Goal: Information Seeking & Learning: Learn about a topic

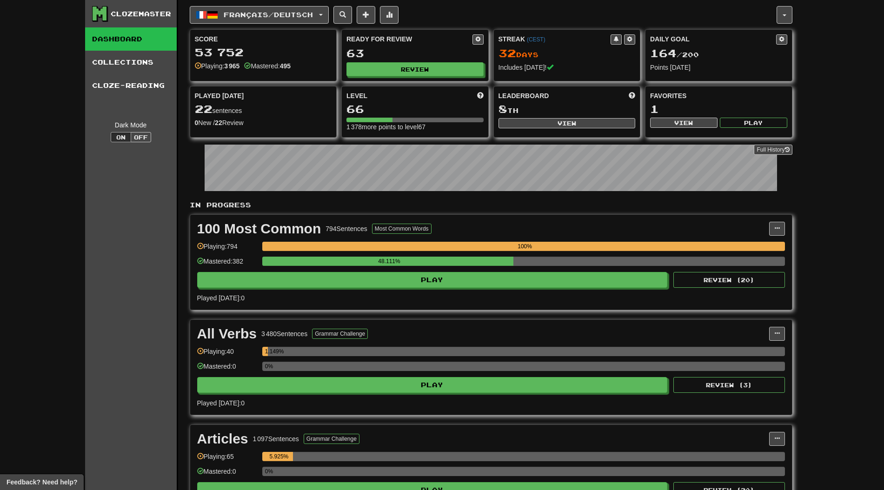
drag, startPoint x: 787, startPoint y: 210, endPoint x: 794, endPoint y: 207, distance: 6.5
click at [788, 209] on div "In Progress 100 Most Common 794 Sentences Most Common Words Manage Sentences Un…" at bounding box center [491, 480] width 602 height 561
click at [849, 193] on div "Clozemaster Dashboard Collections Cloze-Reading Dark Mode On Off Dashboard Coll…" at bounding box center [442, 380] width 884 height 761
click at [427, 61] on div "Ready for Review 63 Review" at bounding box center [415, 55] width 146 height 51
click at [425, 70] on button "Review" at bounding box center [415, 70] width 137 height 14
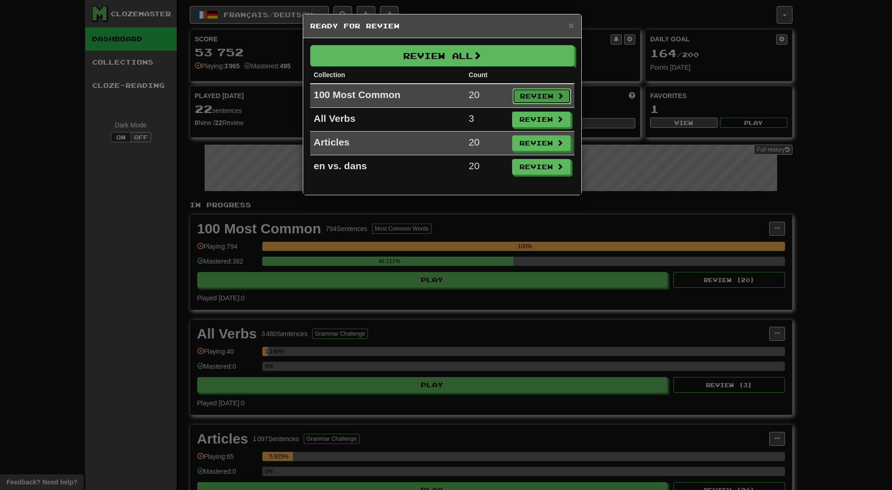
click at [516, 91] on button "Review" at bounding box center [541, 96] width 59 height 16
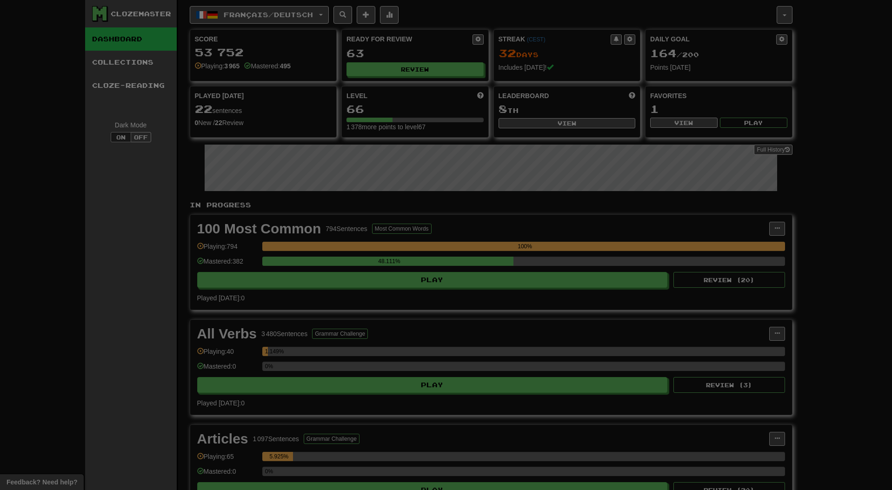
select select "**"
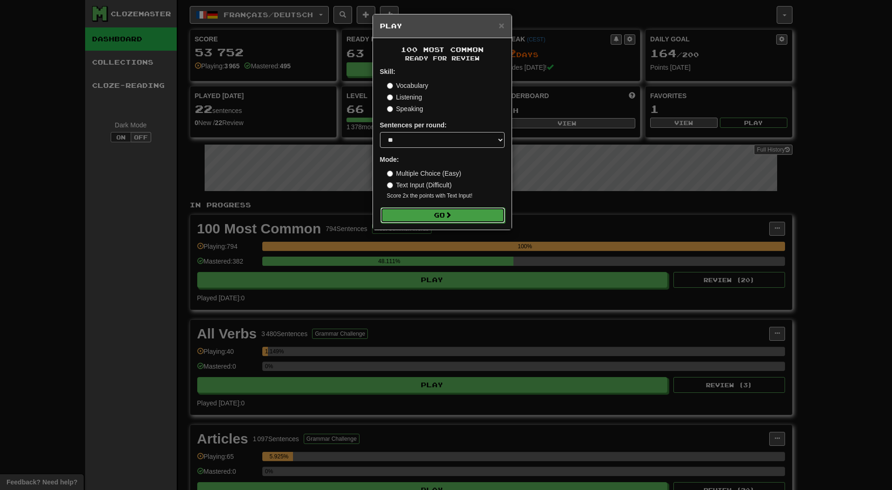
click at [467, 215] on button "Go" at bounding box center [442, 215] width 125 height 16
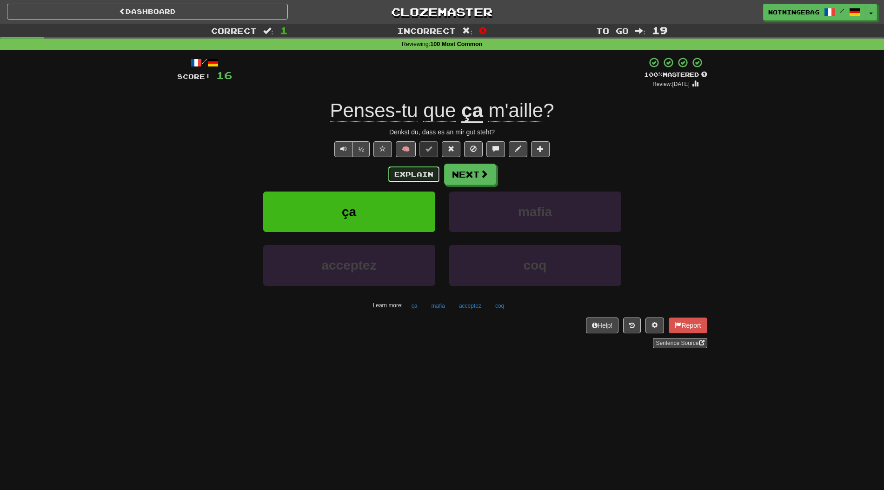
click at [425, 172] on button "Explain" at bounding box center [413, 174] width 51 height 16
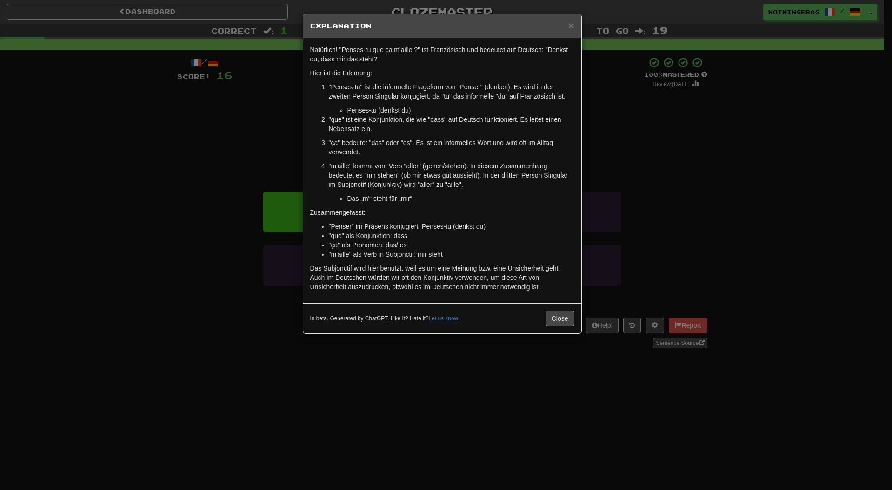
click at [498, 187] on p ""m'aille" kommt vom Verb "aller" (gehen/stehen). In diesem Zusammenhang bedeute…" at bounding box center [451, 175] width 245 height 28
click at [558, 316] on button "Close" at bounding box center [559, 319] width 29 height 16
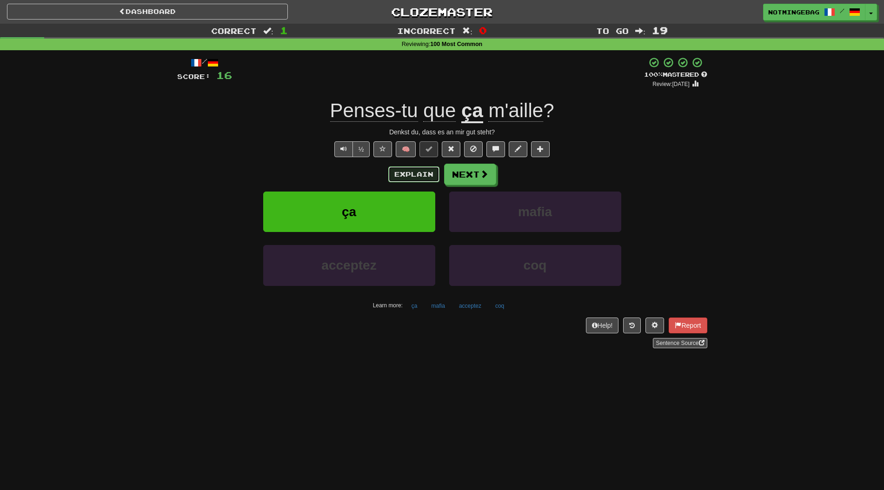
click at [410, 176] on button "Explain" at bounding box center [413, 174] width 51 height 16
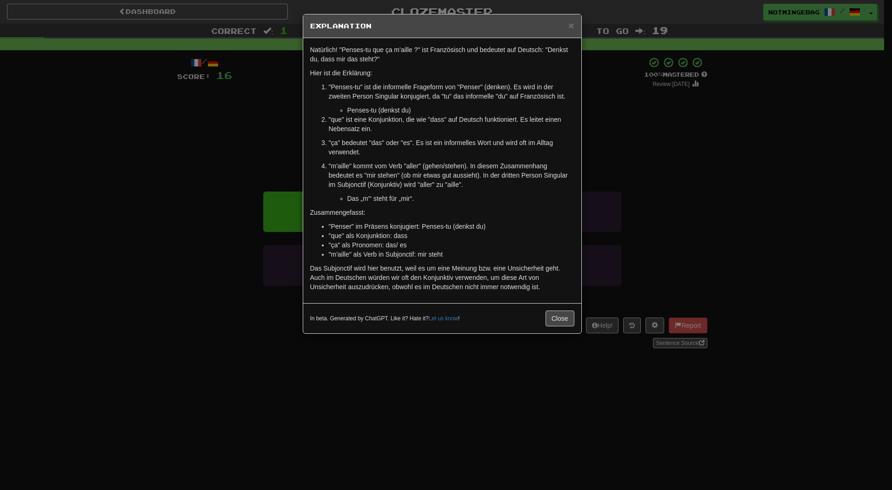
click at [683, 200] on div "× Explanation Natürlich! "Penses-tu que ça m'aille ?" ist Französisch und bedeu…" at bounding box center [446, 245] width 892 height 490
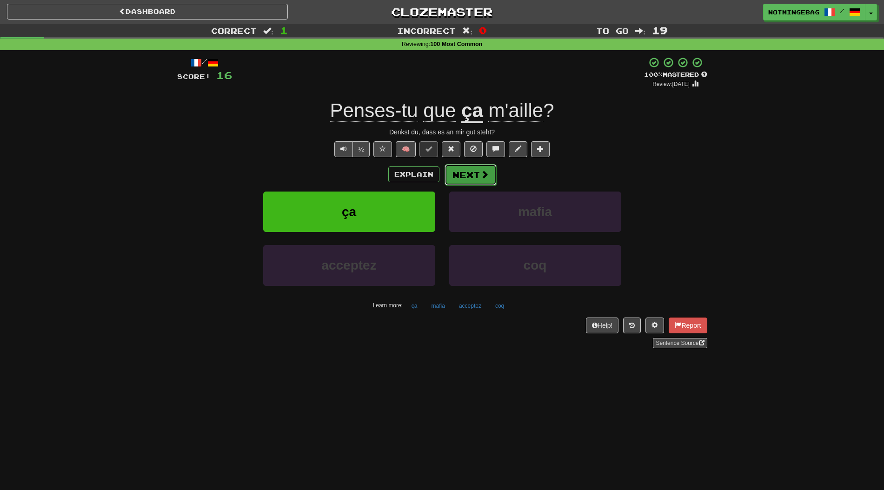
click at [483, 171] on span at bounding box center [484, 174] width 8 height 8
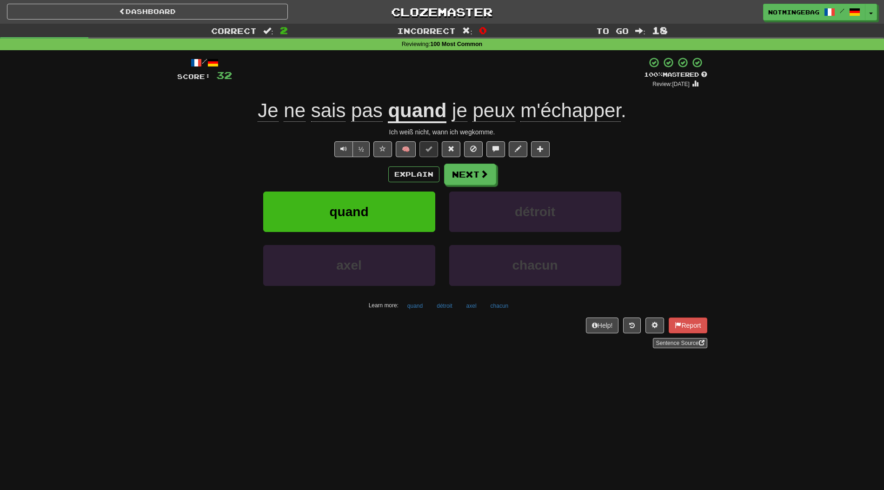
click at [422, 183] on div "Explain Next" at bounding box center [442, 174] width 530 height 21
click at [759, 368] on div "Dashboard Clozemaster [GEOGRAPHIC_DATA] / Toggle Dropdown Dashboard Leaderboard…" at bounding box center [442, 245] width 884 height 490
click at [760, 368] on div "Dashboard Clozemaster [GEOGRAPHIC_DATA] / Toggle Dropdown Dashboard Leaderboard…" at bounding box center [442, 245] width 884 height 490
click at [760, 366] on div "Dashboard Clozemaster [GEOGRAPHIC_DATA] / Toggle Dropdown Dashboard Leaderboard…" at bounding box center [442, 245] width 884 height 490
click at [807, 210] on div "Correct : 2 Incorrect : 0 To go : 18 Reviewing : 100 Most Common / Score: 32 + …" at bounding box center [442, 192] width 884 height 337
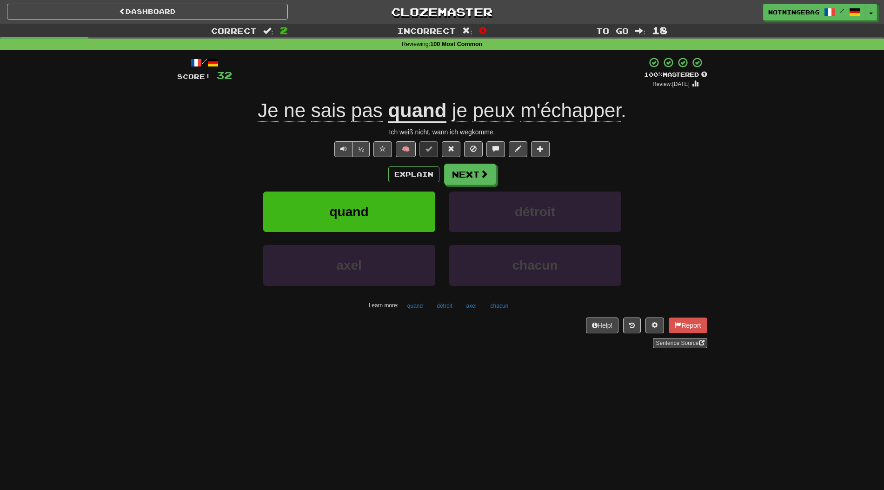
click at [770, 225] on div "Correct : 2 Incorrect : 0 To go : 18 Reviewing : 100 Most Common / Score: 32 + …" at bounding box center [442, 192] width 884 height 337
click at [418, 169] on button "Explain" at bounding box center [413, 174] width 51 height 16
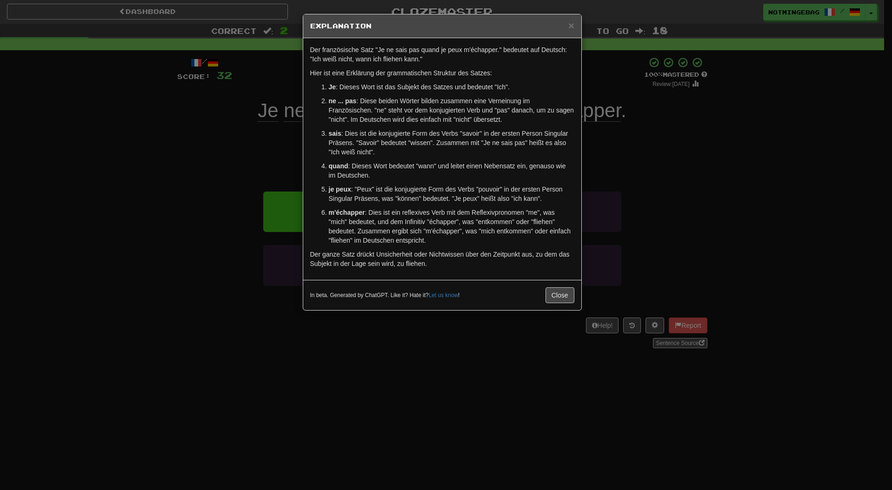
click at [610, 231] on div "× Explanation Der französische Satz "Je ne sais pas quand je peux m'échapper." …" at bounding box center [446, 245] width 892 height 490
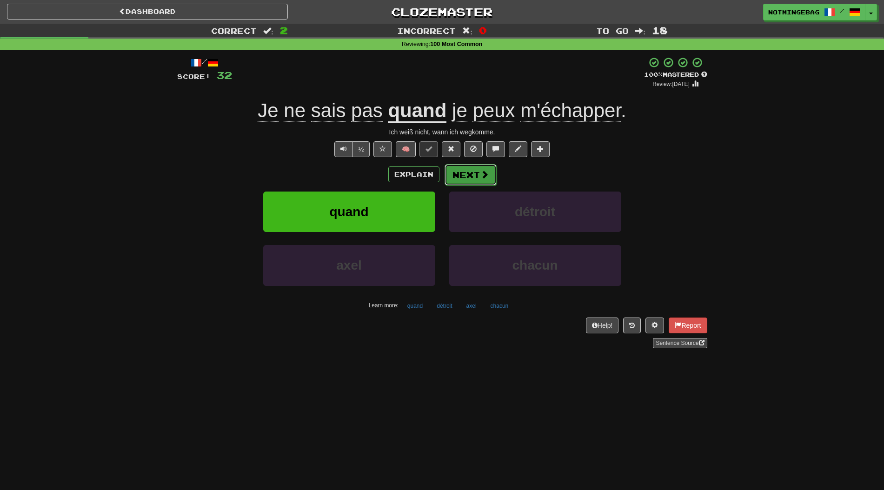
click at [462, 170] on button "Next" at bounding box center [470, 174] width 52 height 21
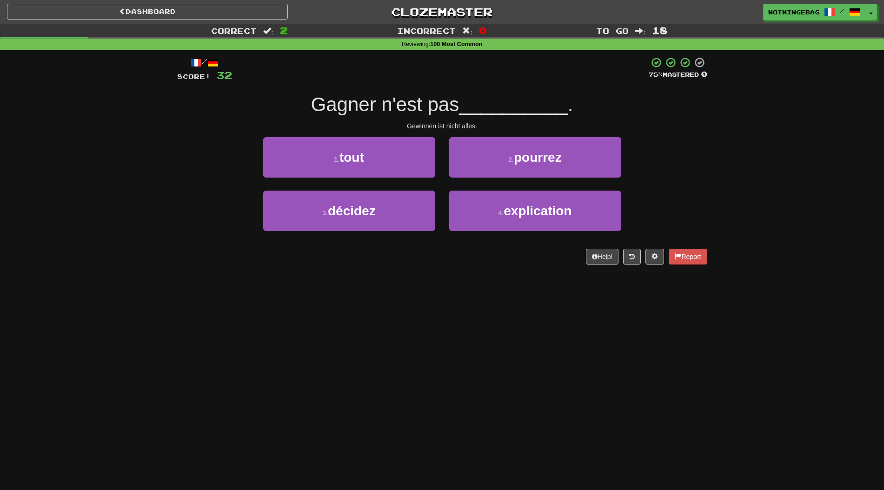
click at [820, 136] on div "Correct : 2 Incorrect : 0 To go : 18 Reviewing : 100 Most Common / Score: 32 75…" at bounding box center [442, 151] width 884 height 254
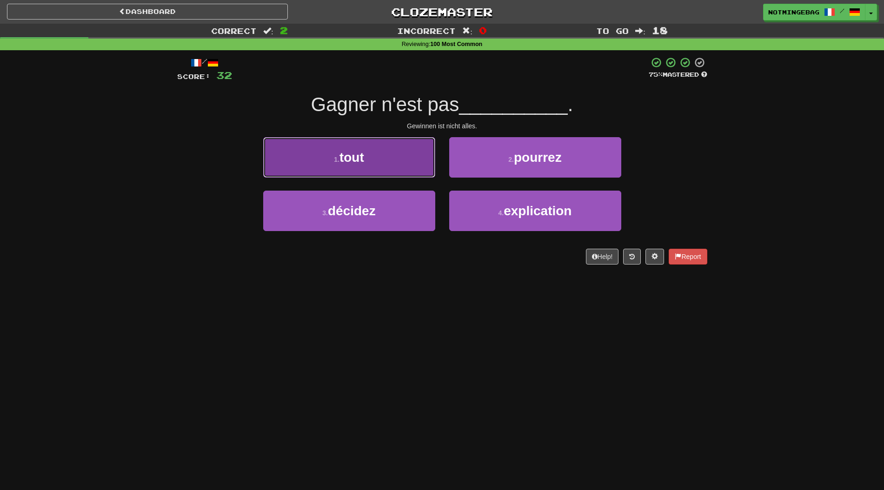
click at [398, 176] on button "1 . tout" at bounding box center [349, 157] width 172 height 40
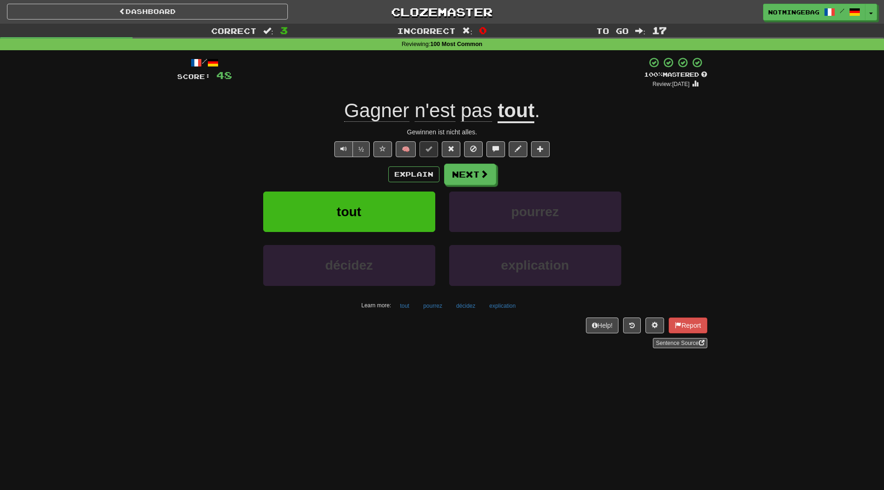
click at [745, 225] on div "Correct : 3 Incorrect : 0 To go : 17 Reviewing : 100 Most Common / Score: 48 + …" at bounding box center [442, 192] width 884 height 337
click at [772, 255] on div "Correct : 3 Incorrect : 0 To go : 17 Reviewing : 100 Most Common / Score: 48 + …" at bounding box center [442, 192] width 884 height 337
click at [417, 174] on button "Explain" at bounding box center [413, 174] width 51 height 16
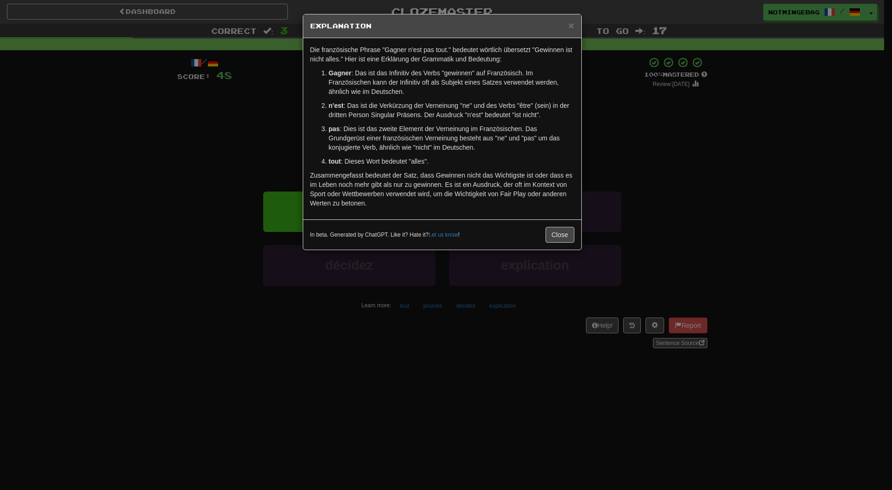
click at [521, 201] on p "Zusammengefasst bedeutet der Satz, dass Gewinnen nicht das Wichtigste ist oder …" at bounding box center [442, 189] width 264 height 37
click at [563, 236] on button "Close" at bounding box center [559, 235] width 29 height 16
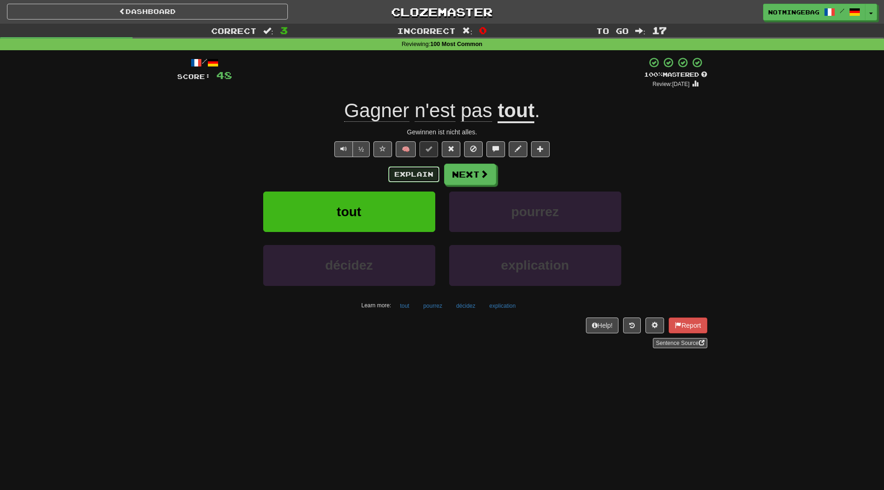
click at [413, 179] on button "Explain" at bounding box center [413, 174] width 51 height 16
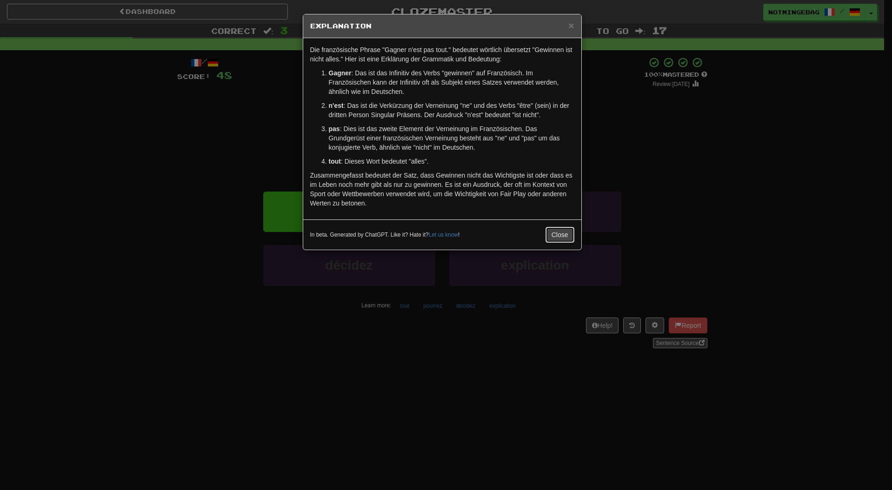
click at [561, 230] on button "Close" at bounding box center [559, 235] width 29 height 16
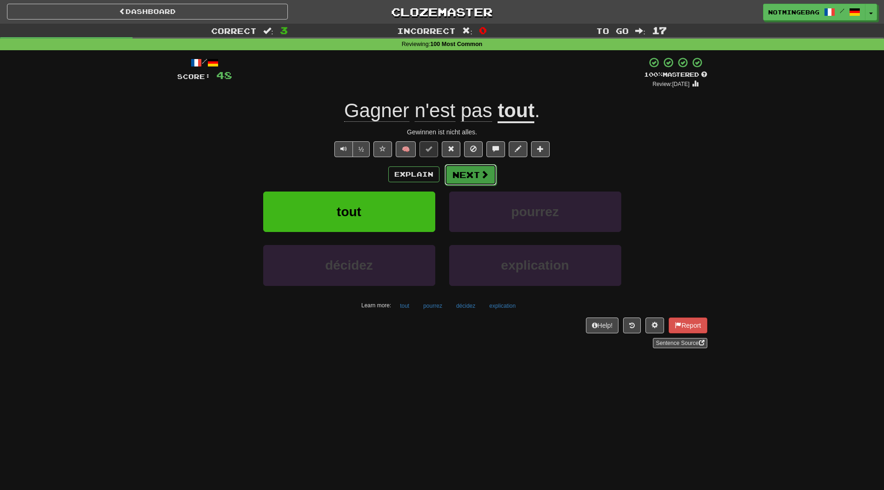
click at [480, 170] on span at bounding box center [484, 174] width 8 height 8
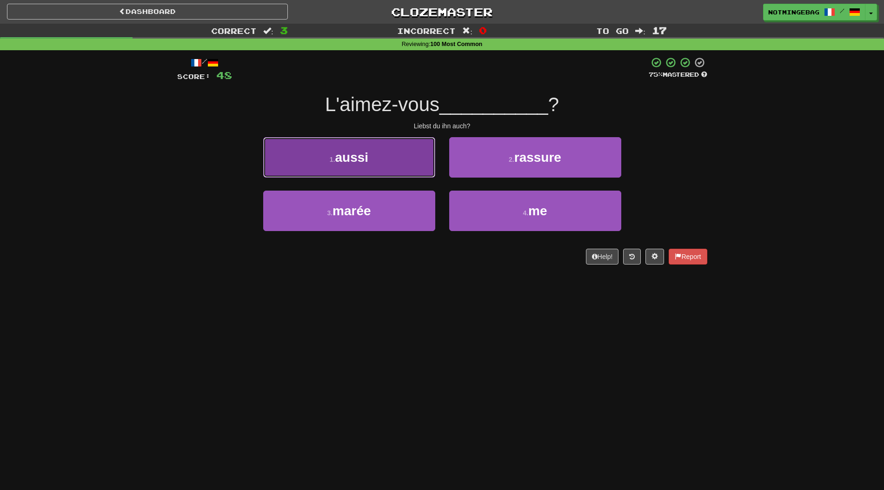
click at [408, 161] on button "1 . aussi" at bounding box center [349, 157] width 172 height 40
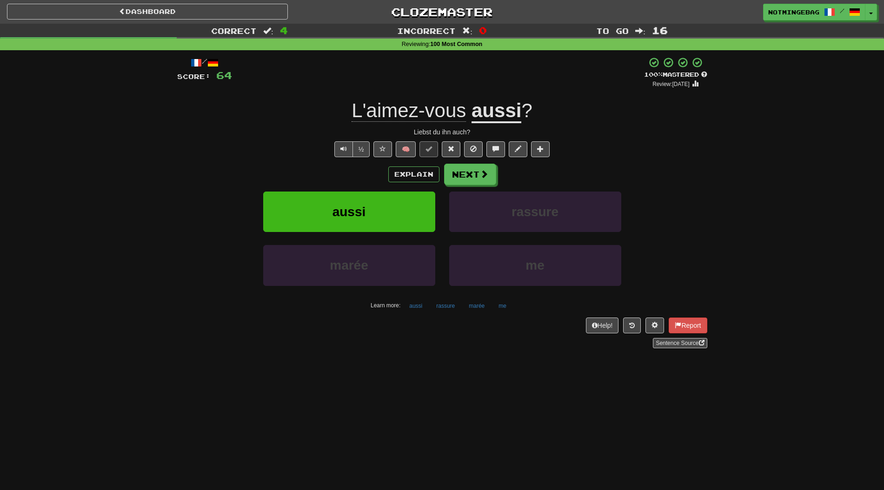
click at [723, 134] on div "Correct : 4 Incorrect : 0 To go : 16 Reviewing : 100 Most Common / Score: 64 + …" at bounding box center [442, 192] width 884 height 337
click at [402, 175] on button "Explain" at bounding box center [413, 174] width 51 height 16
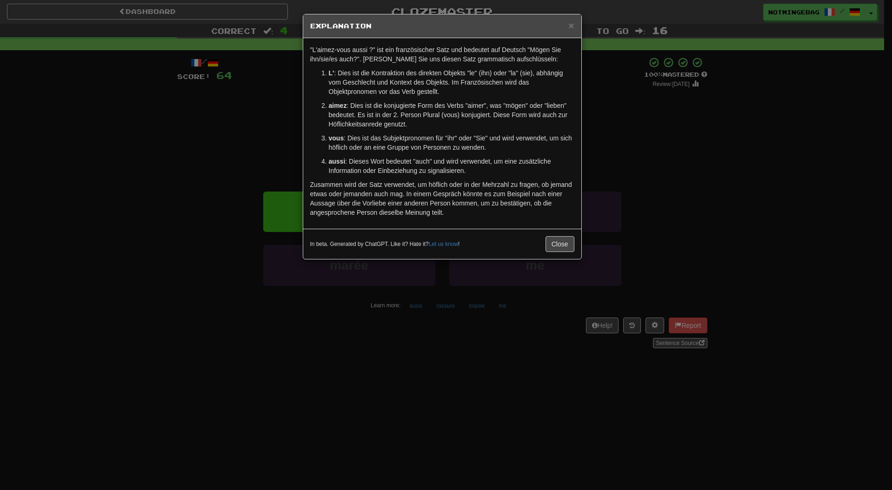
click at [445, 228] on div ""L'aimez-vous aussi ?" ist ein französischer Satz und bedeutet auf Deutsch "Mög…" at bounding box center [442, 133] width 278 height 191
click at [509, 172] on p "aussi : Dieses Wort bedeutet "auch" und wird verwendet, um eine zusätzliche Inf…" at bounding box center [451, 166] width 245 height 19
click at [528, 185] on p "Zusammen wird der Satz verwendet, um höflich oder in der Mehrzahl zu fragen, ob…" at bounding box center [442, 198] width 264 height 37
click at [493, 170] on p "aussi : Dieses Wort bedeutet "auch" und wird verwendet, um eine zusätzliche Inf…" at bounding box center [451, 166] width 245 height 19
click at [548, 225] on div ""L'aimez-vous aussi ?" ist ein französischer Satz und bedeutet auf Deutsch "Mög…" at bounding box center [442, 133] width 278 height 191
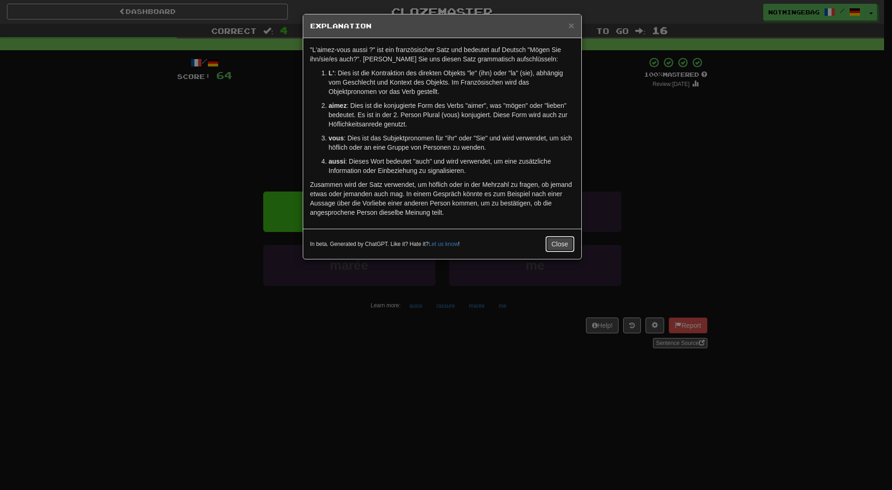
click at [562, 240] on button "Close" at bounding box center [559, 244] width 29 height 16
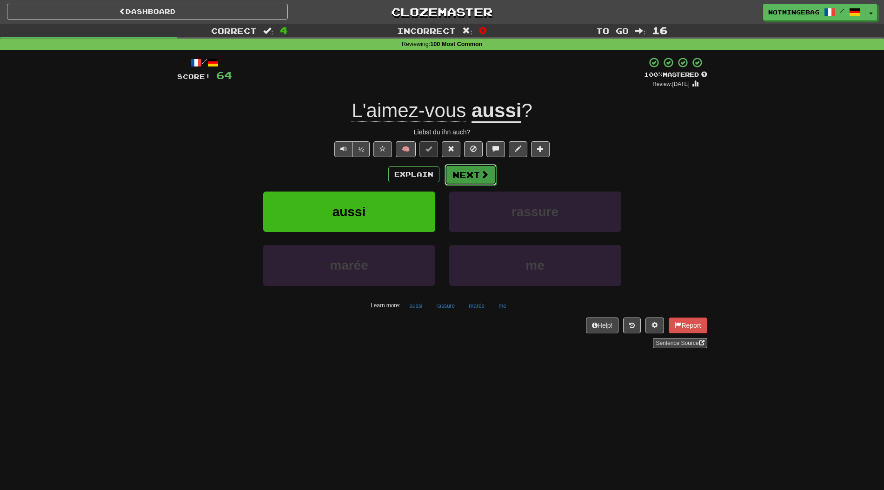
click at [482, 179] on span at bounding box center [484, 174] width 8 height 8
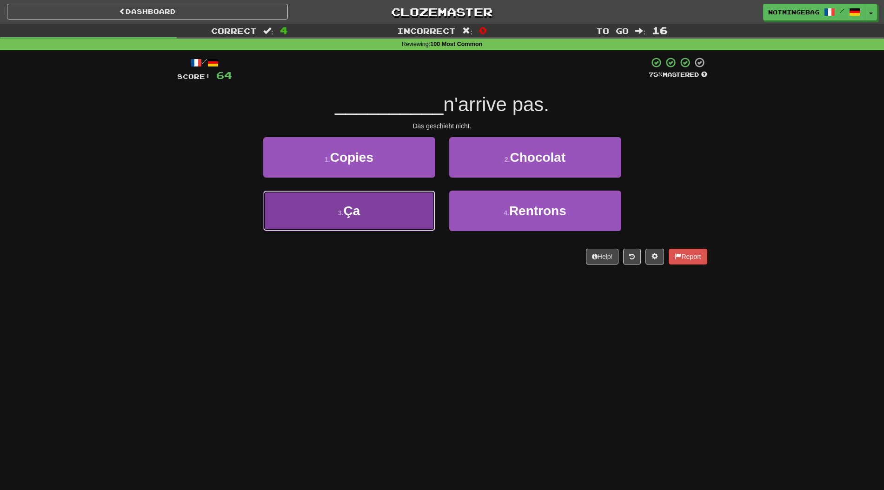
click at [389, 221] on button "3 . Ça" at bounding box center [349, 211] width 172 height 40
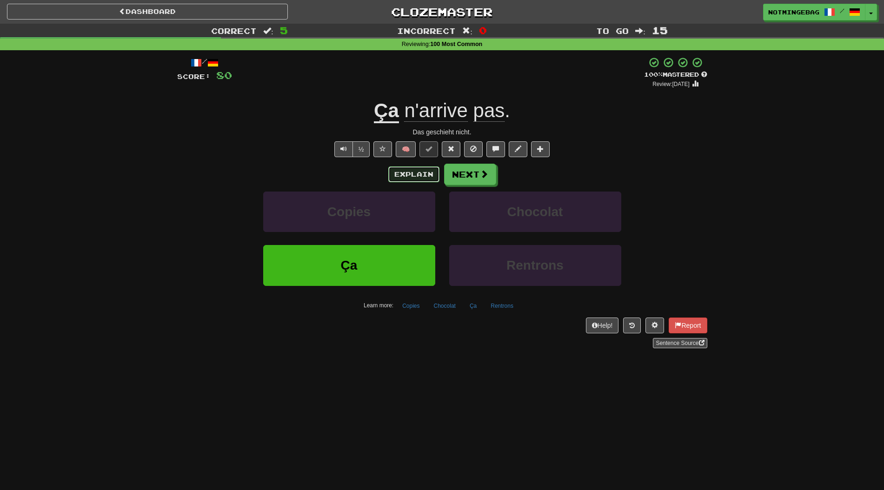
click at [402, 172] on button "Explain" at bounding box center [413, 174] width 51 height 16
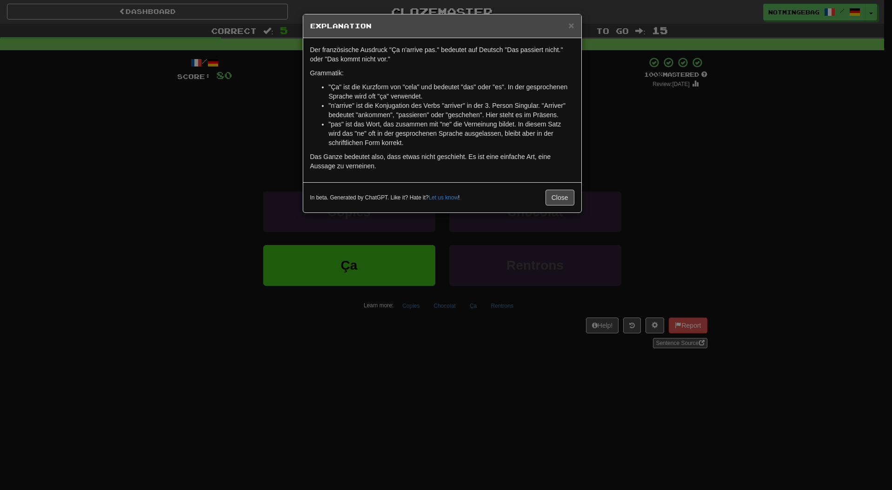
click at [602, 162] on div "× Explanation Der französische Ausdruck "Ça n'arrive pas." bedeutet auf Deutsch…" at bounding box center [446, 245] width 892 height 490
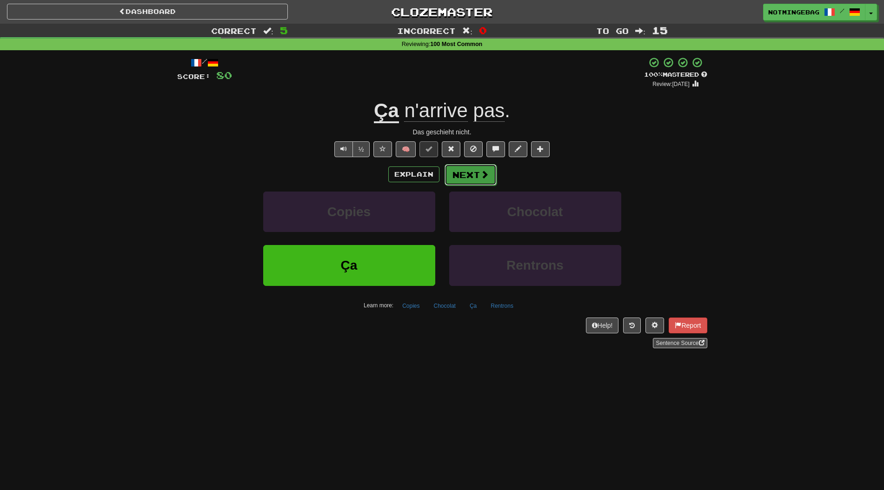
click at [490, 176] on button "Next" at bounding box center [470, 174] width 52 height 21
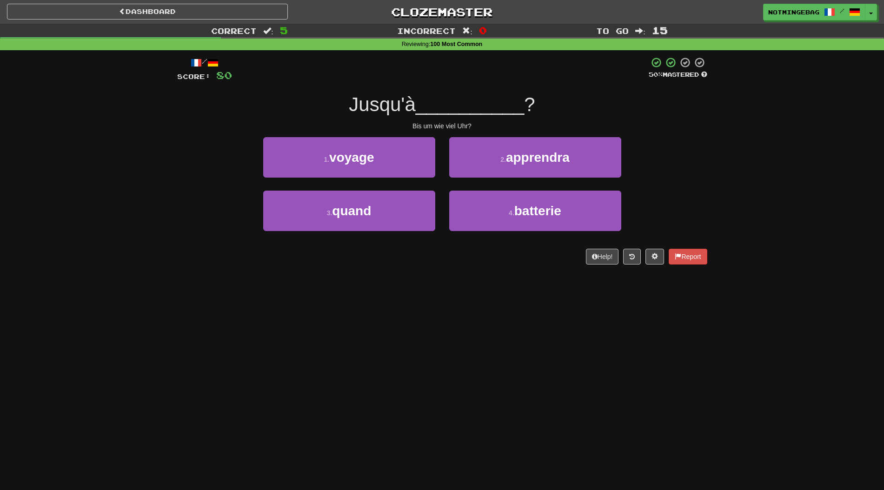
click at [701, 323] on div "Dashboard Clozemaster [GEOGRAPHIC_DATA] / Toggle Dropdown Dashboard Leaderboard…" at bounding box center [442, 245] width 884 height 490
click at [542, 328] on div "Dashboard Clozemaster [GEOGRAPHIC_DATA] / Toggle Dropdown Dashboard Leaderboard…" at bounding box center [442, 245] width 884 height 490
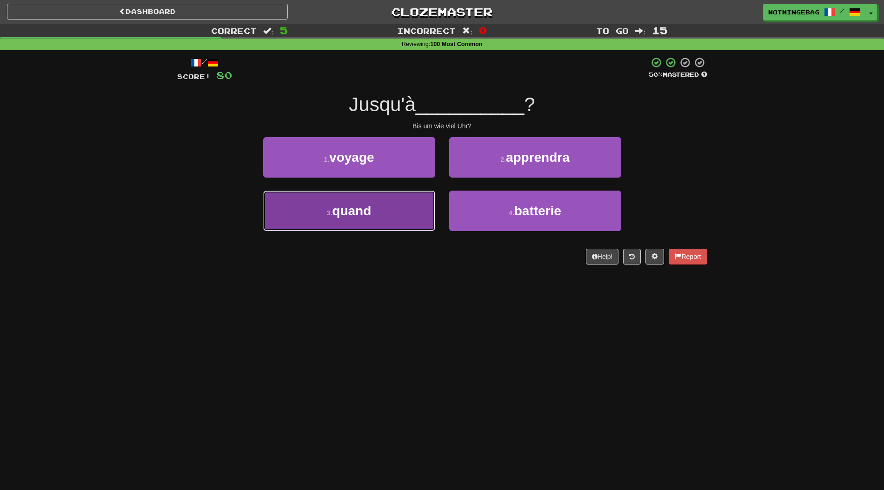
click at [347, 223] on button "3 . quand" at bounding box center [349, 211] width 172 height 40
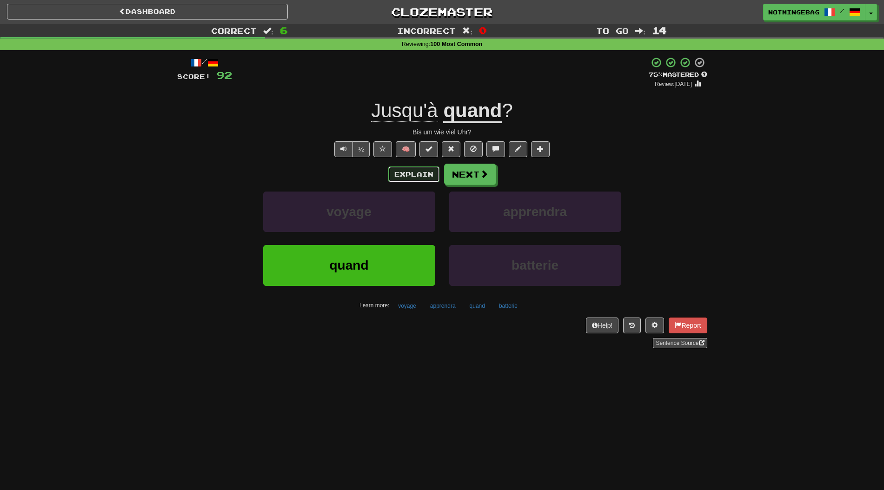
click at [423, 180] on button "Explain" at bounding box center [413, 174] width 51 height 16
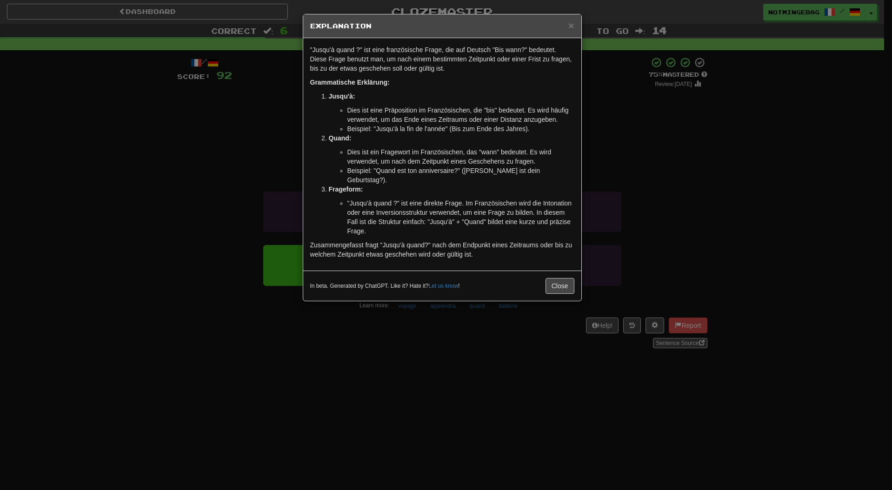
click at [457, 240] on p "Zusammengefasst fragt "Jusqu'à quand?" nach dem Endpunkt eines Zeitraums oder b…" at bounding box center [442, 249] width 264 height 19
click at [681, 241] on div "× Explanation "Jusqu'à quand ?" ist eine französische Frage, die auf Deutsch "B…" at bounding box center [446, 245] width 892 height 490
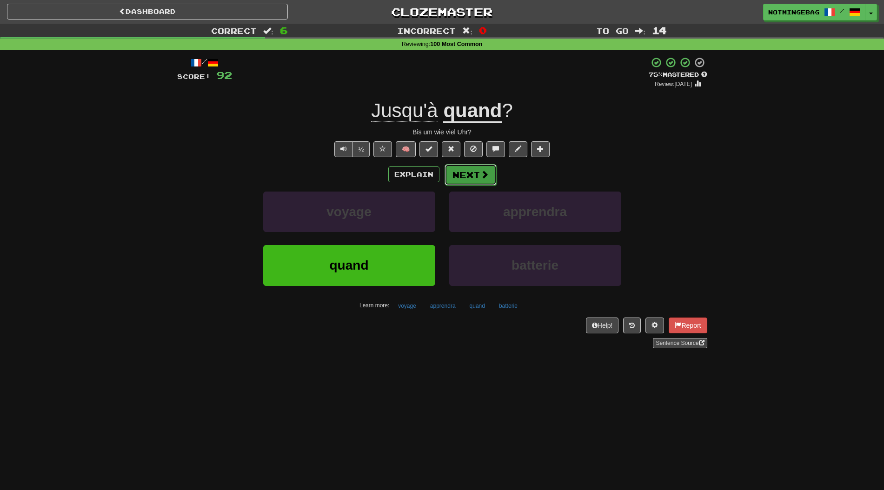
click at [489, 179] on button "Next" at bounding box center [470, 174] width 52 height 21
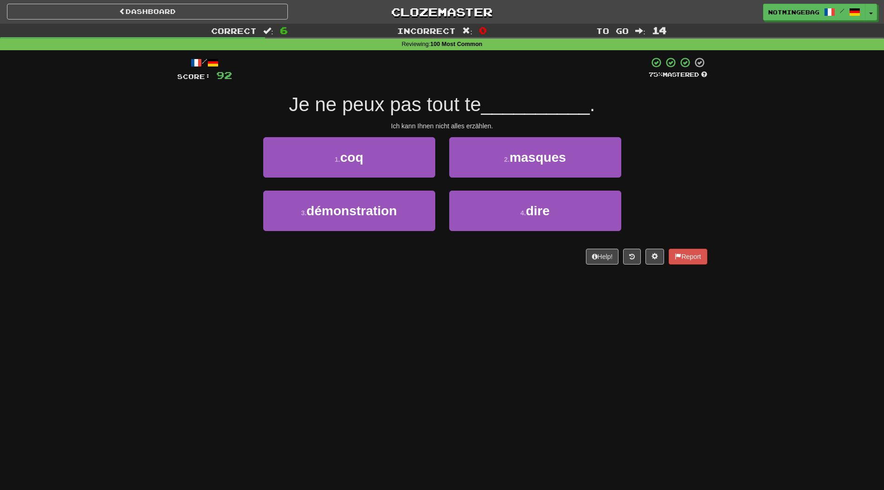
click at [842, 462] on div "Dashboard Clozemaster [GEOGRAPHIC_DATA] / Toggle Dropdown Dashboard Leaderboard…" at bounding box center [442, 245] width 884 height 490
click at [842, 463] on div "Dashboard Clozemaster [GEOGRAPHIC_DATA] / Toggle Dropdown Dashboard Leaderboard…" at bounding box center [442, 245] width 884 height 490
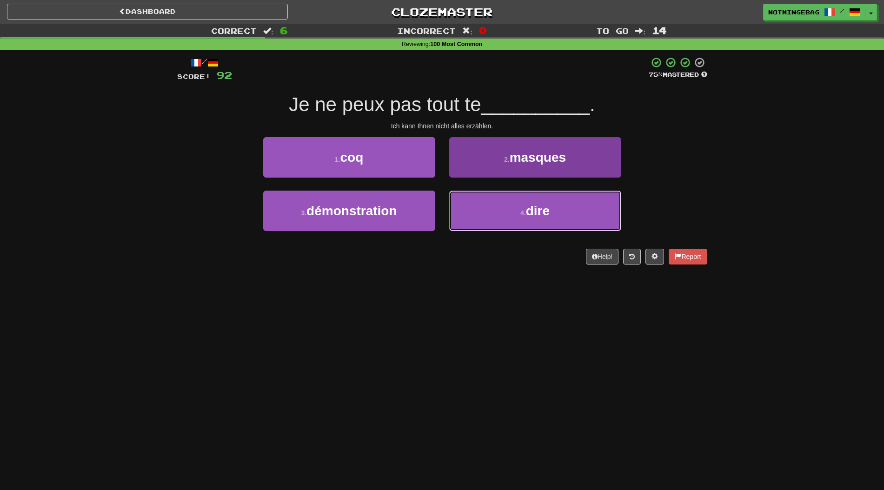
drag, startPoint x: 532, startPoint y: 214, endPoint x: 547, endPoint y: 209, distance: 15.3
click at [533, 214] on span "dire" at bounding box center [538, 211] width 24 height 14
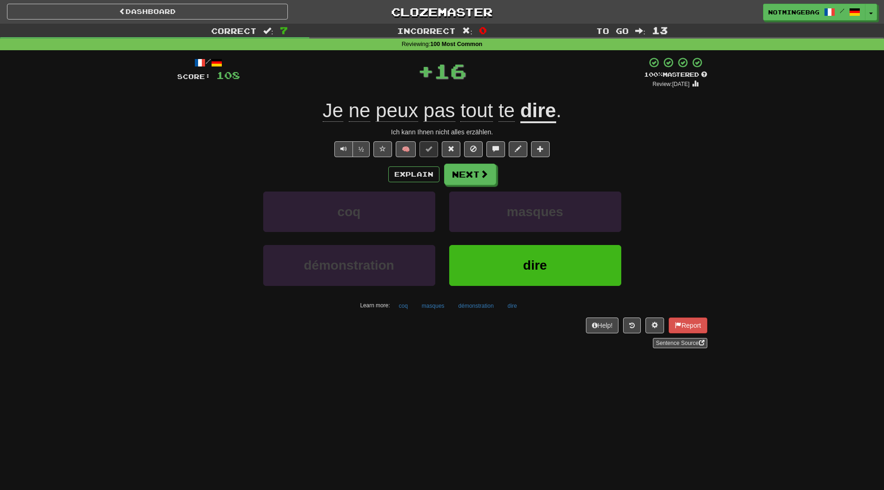
click at [778, 185] on div "Correct : 7 Incorrect : 0 To go : 13 Reviewing : 100 Most Common / Score: 108 +…" at bounding box center [442, 192] width 884 height 337
click at [422, 181] on button "Explain" at bounding box center [413, 174] width 51 height 16
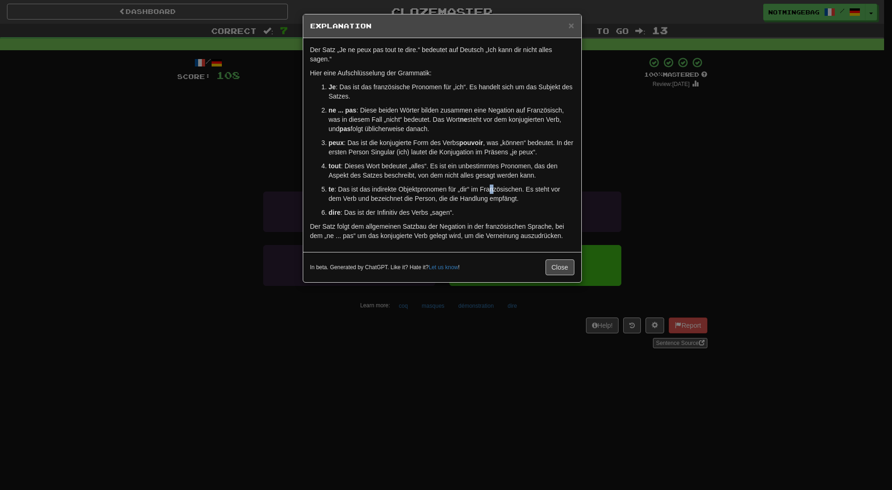
click at [491, 188] on p "te : Das ist das indirekte Objektpronomen für „dir“ im Französischen. Es steht …" at bounding box center [451, 194] width 245 height 19
drag, startPoint x: 630, startPoint y: 162, endPoint x: 624, endPoint y: 161, distance: 6.5
click at [624, 161] on div "× Explanation Der Satz „Je ne peux pas tout te dire.“ bedeutet auf Deutsch „Ich…" at bounding box center [446, 245] width 892 height 490
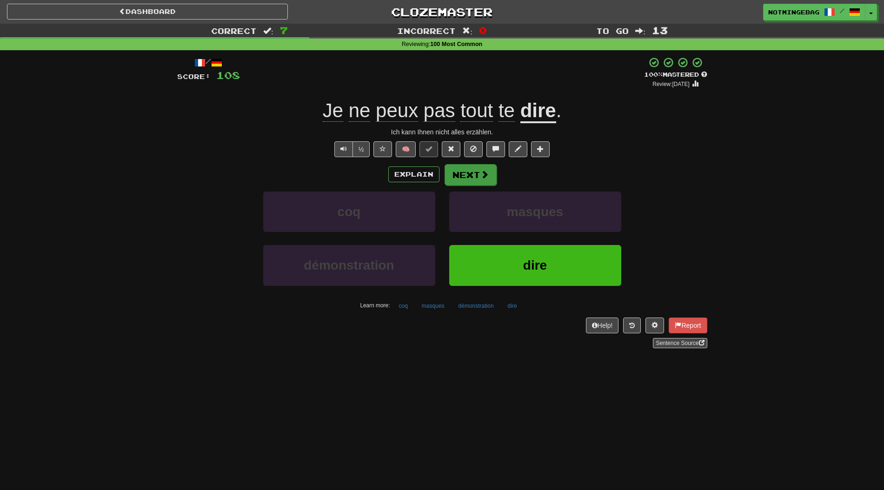
drag, startPoint x: 480, startPoint y: 185, endPoint x: 488, endPoint y: 178, distance: 11.2
click at [481, 184] on div "Explain Next coq masques démonstration dire Learn more: coq masques démonstrati…" at bounding box center [442, 238] width 530 height 149
click at [491, 176] on button "Next" at bounding box center [470, 174] width 52 height 21
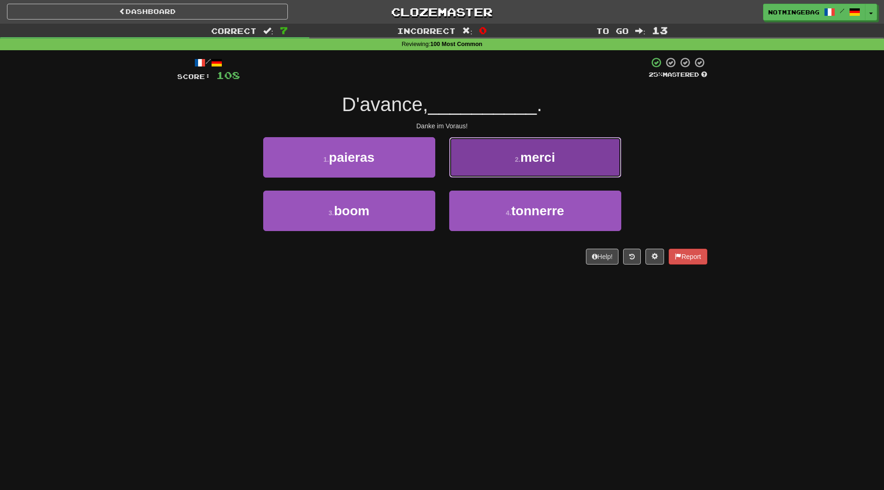
click at [558, 160] on button "2 . merci" at bounding box center [535, 157] width 172 height 40
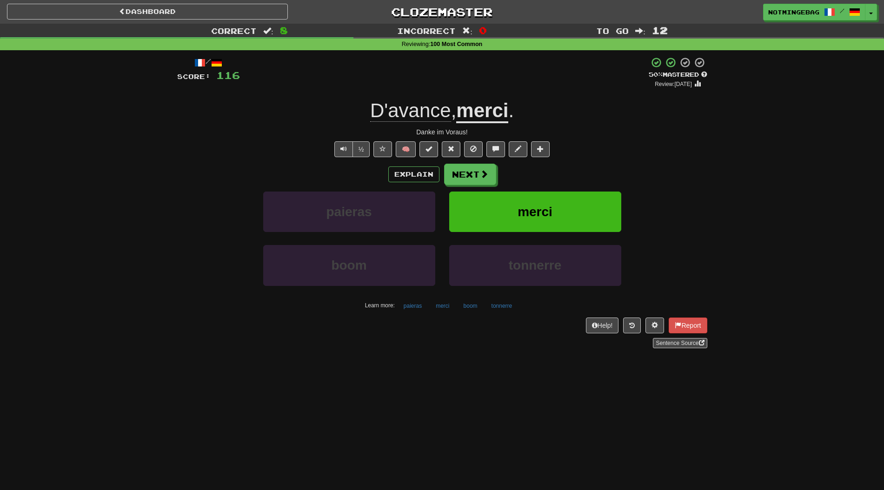
click at [794, 217] on div "Correct : 8 Incorrect : 0 To go : 12 Reviewing : 100 Most Common / Score: 116 +…" at bounding box center [442, 192] width 884 height 337
click at [422, 172] on button "Explain" at bounding box center [413, 174] width 51 height 16
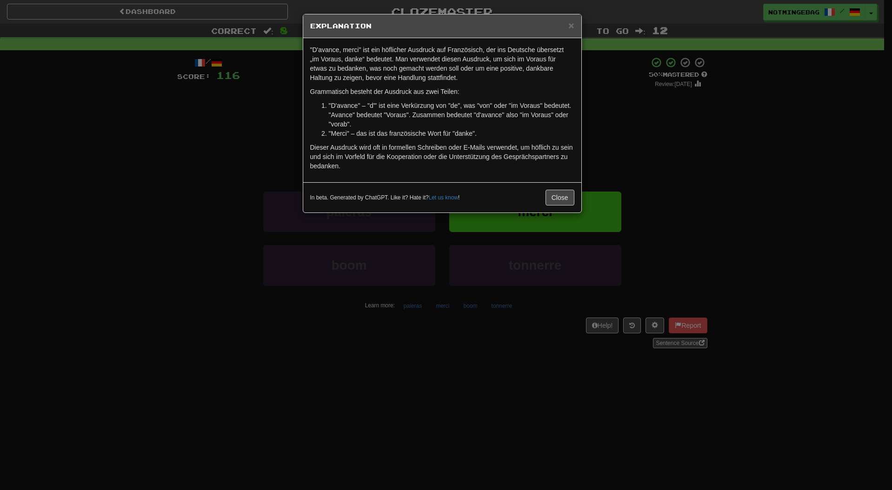
click at [533, 145] on p "Dieser Ausdruck wird oft in formellen Schreiben oder E-Mails verwendet, um höfl…" at bounding box center [442, 157] width 264 height 28
click at [528, 141] on div ""D'avance, merci" ist ein höflicher Ausdruck auf Französisch, der ins Deutsche …" at bounding box center [442, 110] width 278 height 144
click at [863, 182] on div "× Explanation "D'avance, merci" ist ein höflicher Ausdruck auf Französisch, der…" at bounding box center [446, 245] width 892 height 490
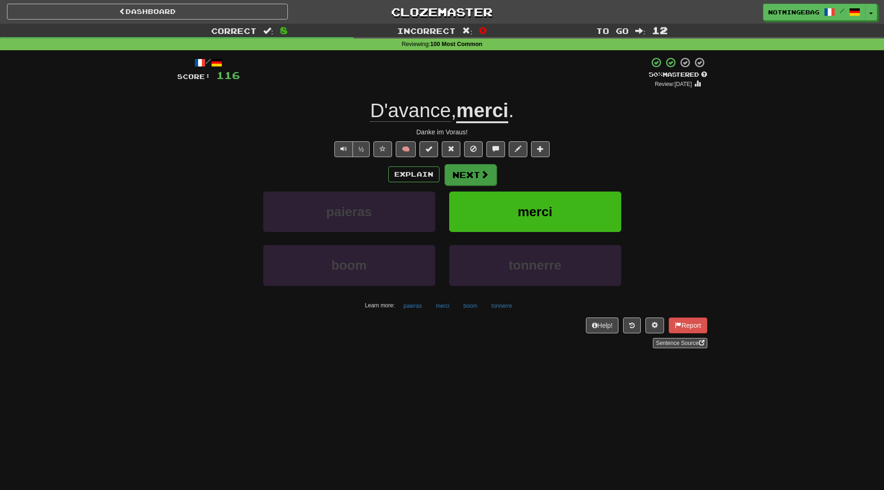
click at [494, 178] on div "Explain Next" at bounding box center [442, 174] width 530 height 21
click at [488, 178] on button "Next" at bounding box center [470, 174] width 52 height 21
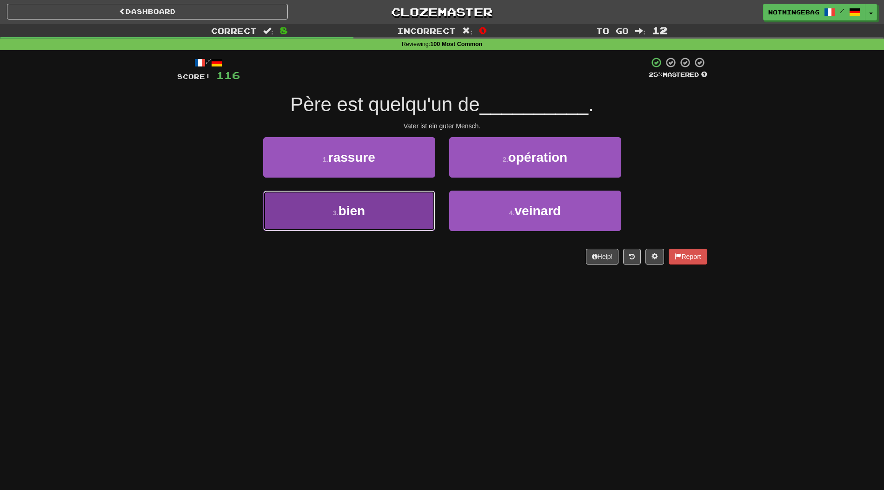
click at [370, 223] on button "3 . bien" at bounding box center [349, 211] width 172 height 40
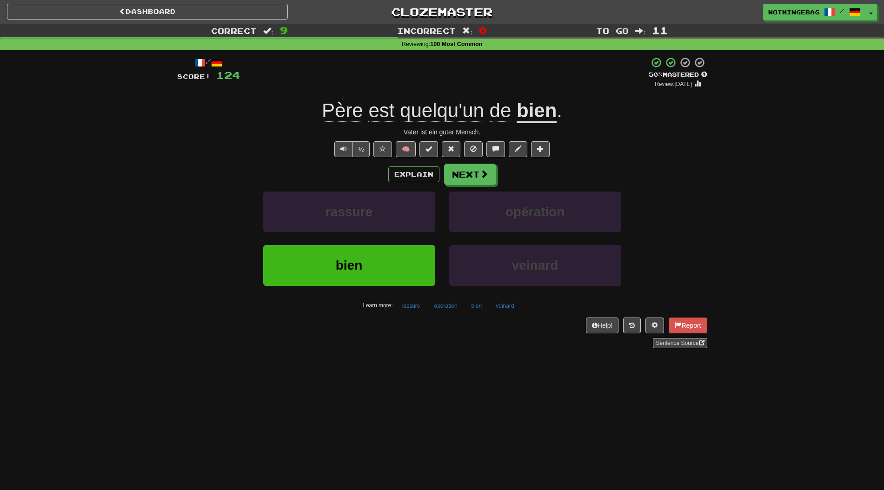
click at [685, 151] on div "½ 🧠" at bounding box center [442, 149] width 530 height 16
click at [770, 235] on div "Correct : 9 Incorrect : 0 To go : 11 Reviewing : 100 Most Common / Score: 124 +…" at bounding box center [442, 192] width 884 height 337
click at [409, 179] on button "Explain" at bounding box center [413, 174] width 51 height 16
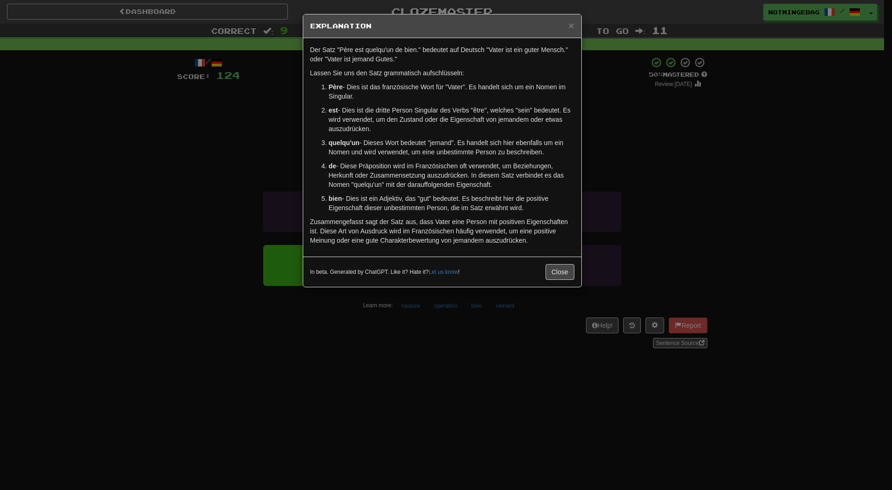
click at [536, 188] on p "de - Diese Präposition wird im Französischen oft verwendet, um Beziehungen, Her…" at bounding box center [451, 175] width 245 height 28
click at [633, 204] on div "× Explanation Der Satz "Père est quelqu'un de bien." bedeutet auf Deutsch "Vate…" at bounding box center [446, 245] width 892 height 490
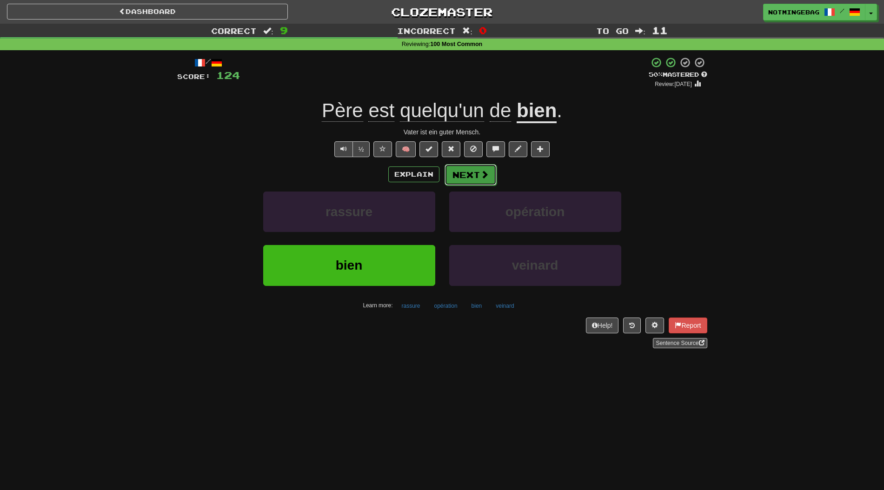
click at [482, 179] on button "Next" at bounding box center [470, 174] width 52 height 21
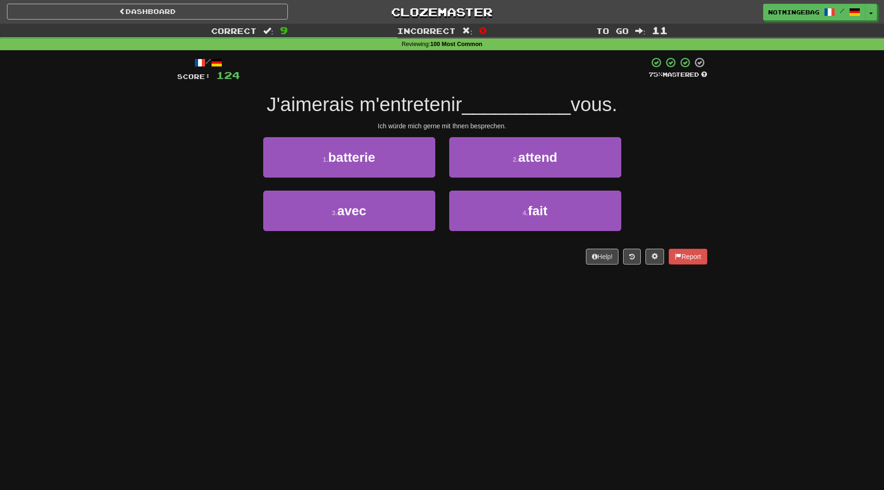
click at [674, 326] on div "Dashboard Clozemaster [GEOGRAPHIC_DATA] / Toggle Dropdown Dashboard Leaderboard…" at bounding box center [442, 245] width 884 height 490
click at [544, 367] on div "Dashboard Clozemaster [GEOGRAPHIC_DATA] / Toggle Dropdown Dashboard Leaderboard…" at bounding box center [442, 245] width 884 height 490
click at [639, 394] on div "Dashboard Clozemaster [GEOGRAPHIC_DATA] / Toggle Dropdown Dashboard Leaderboard…" at bounding box center [442, 245] width 884 height 490
click at [626, 431] on div "Dashboard Clozemaster [GEOGRAPHIC_DATA] / Toggle Dropdown Dashboard Leaderboard…" at bounding box center [442, 245] width 884 height 490
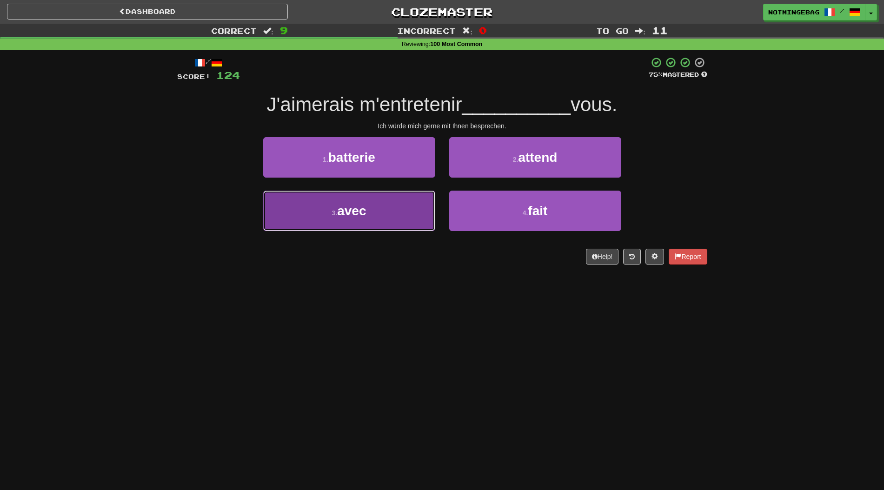
click at [358, 196] on button "3 . avec" at bounding box center [349, 211] width 172 height 40
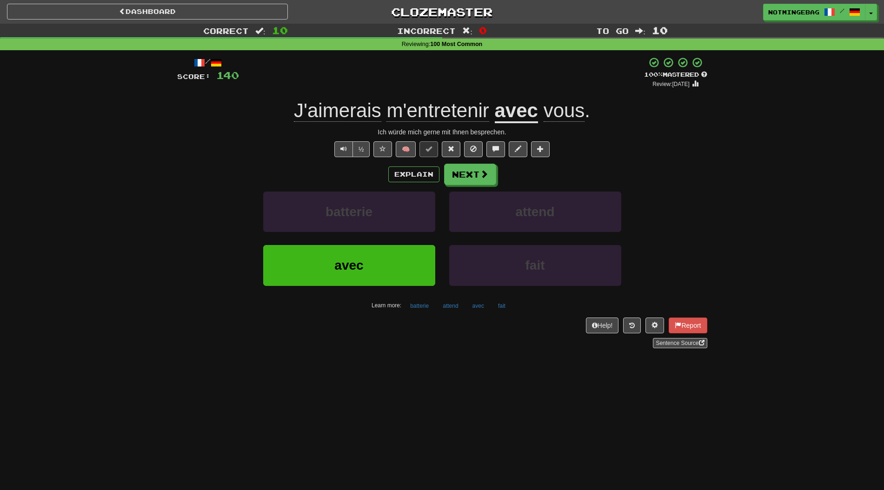
click at [387, 176] on div "Explain Next" at bounding box center [442, 174] width 530 height 21
click at [410, 174] on button "Explain" at bounding box center [413, 174] width 51 height 16
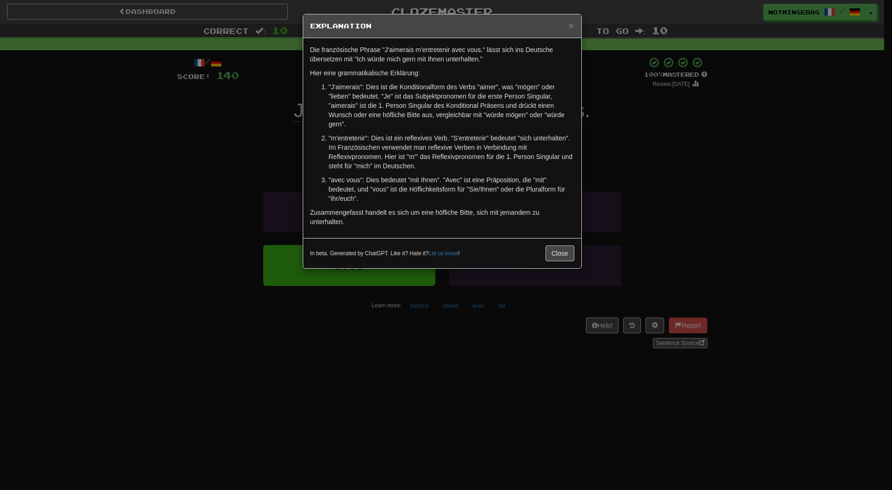
click at [614, 118] on div "× Explanation Die französische Phrase "J'aimerais m'entretenir avec vous." läss…" at bounding box center [446, 245] width 892 height 490
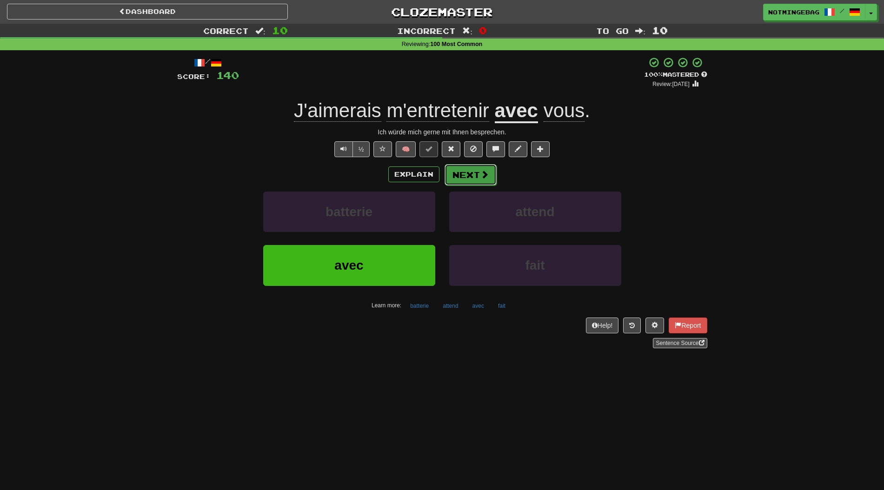
click at [461, 172] on button "Next" at bounding box center [470, 174] width 52 height 21
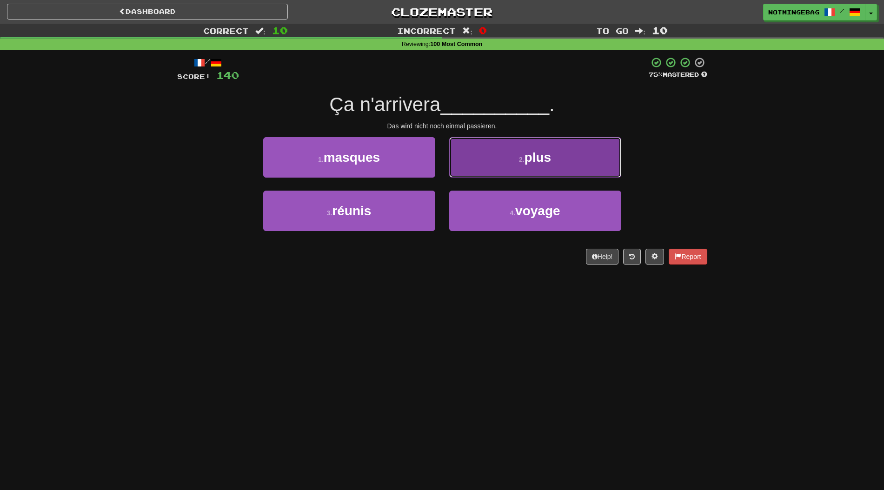
click at [492, 161] on button "2 . plus" at bounding box center [535, 157] width 172 height 40
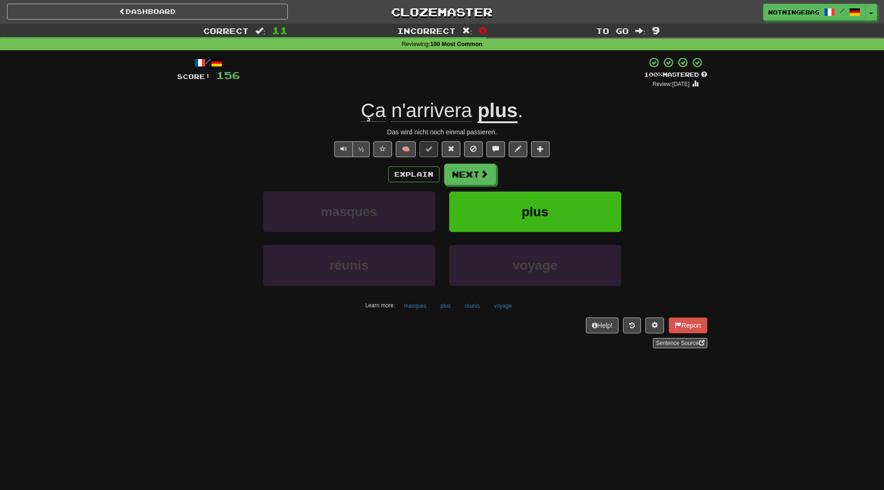
click at [714, 227] on div "Correct : 11 Incorrect : 0 To go : 9 Reviewing : 100 Most Common / Score: 156 +…" at bounding box center [442, 192] width 884 height 337
click at [408, 176] on button "Explain" at bounding box center [413, 174] width 51 height 16
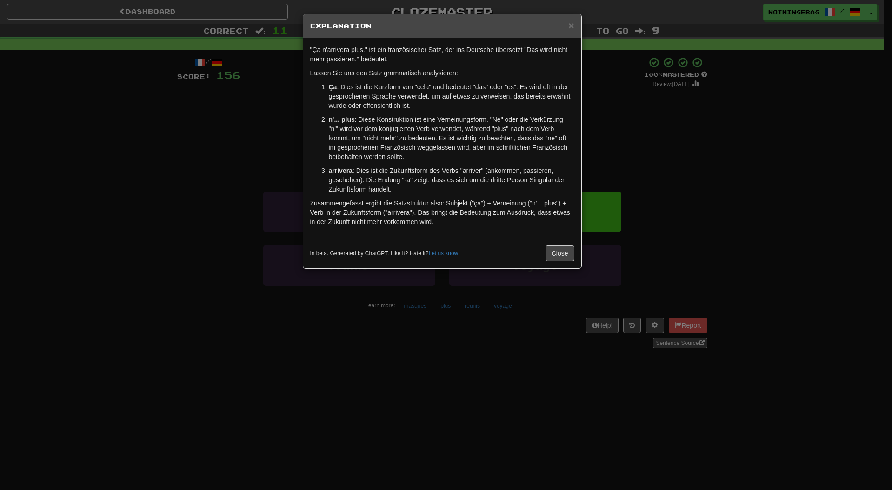
click at [493, 194] on div ""Ça n'arrivera plus." ist ein französischer Satz, der ins Deutsche übersetzt "D…" at bounding box center [442, 138] width 278 height 200
click at [669, 197] on div "× Explanation "Ça n'arrivera plus." ist ein französischer Satz, der ins Deutsch…" at bounding box center [446, 245] width 892 height 490
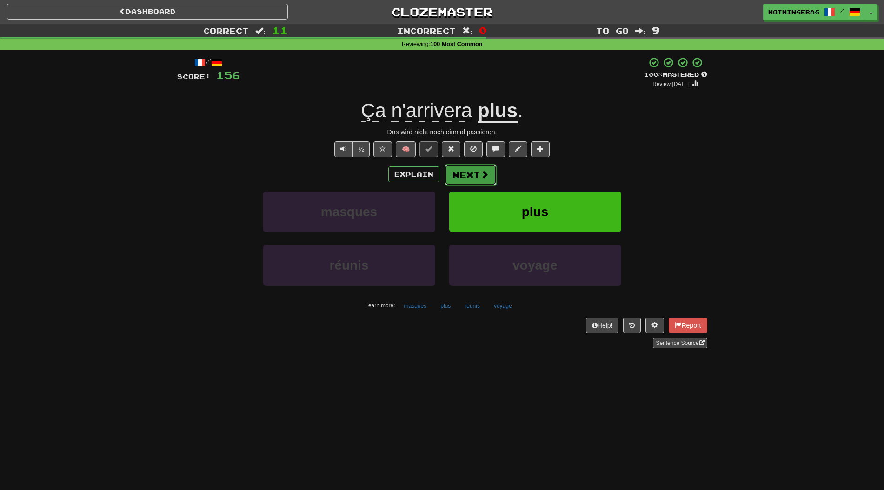
click at [470, 181] on button "Next" at bounding box center [470, 174] width 52 height 21
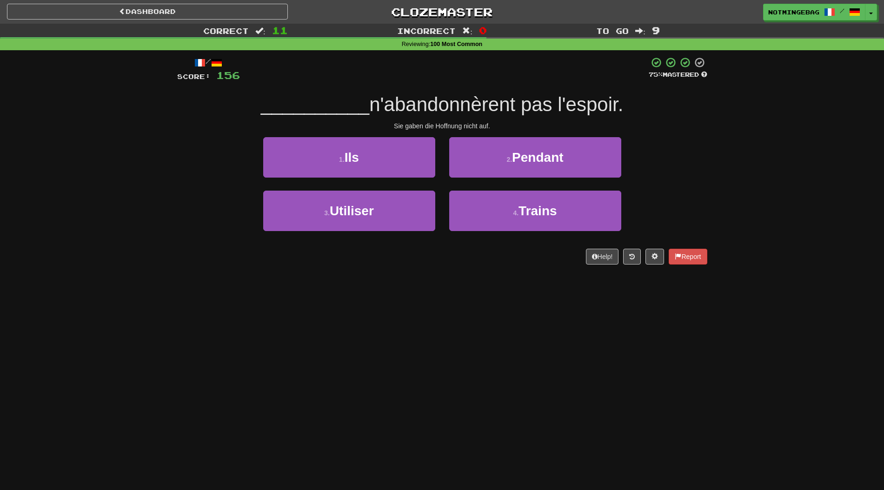
click at [747, 188] on div "Correct : 11 Incorrect : 0 To go : 9 Reviewing : 100 Most Common / Score: 156 7…" at bounding box center [442, 151] width 884 height 254
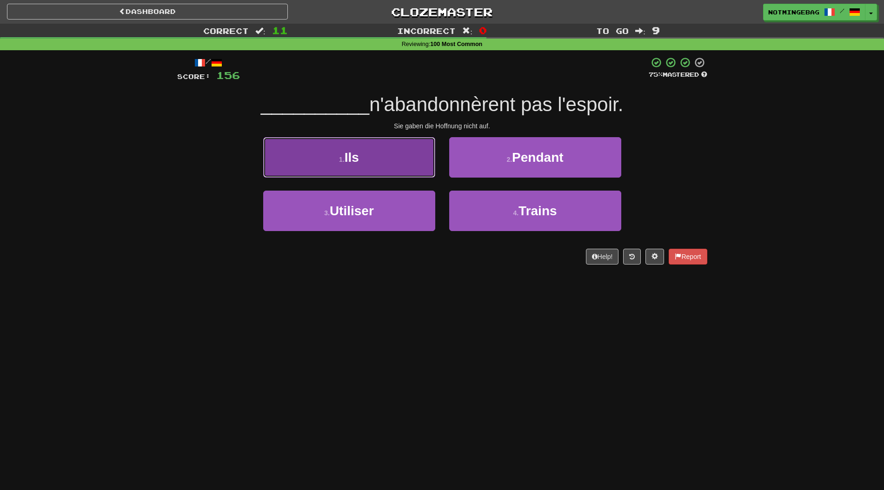
click at [405, 173] on button "1 . Ils" at bounding box center [349, 157] width 172 height 40
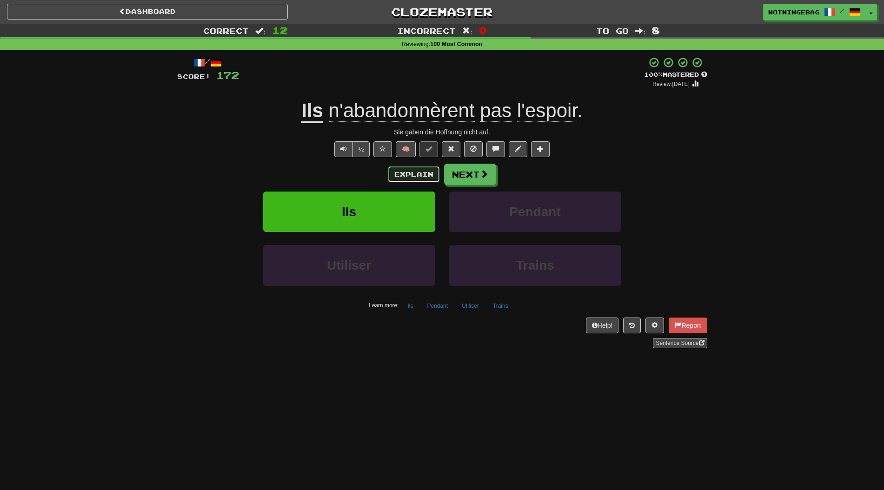
click at [429, 177] on button "Explain" at bounding box center [413, 174] width 51 height 16
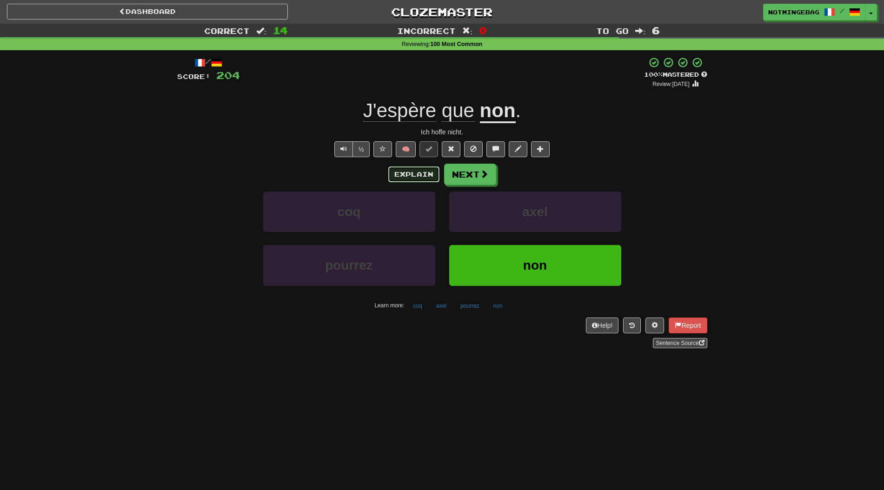
click at [403, 179] on button "Explain" at bounding box center [413, 174] width 51 height 16
click at [456, 174] on button "Next" at bounding box center [470, 174] width 52 height 21
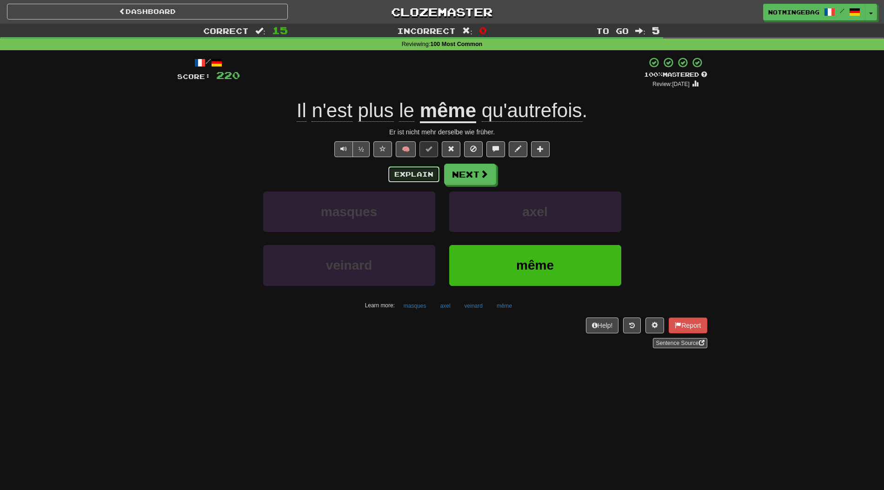
click at [419, 179] on button "Explain" at bounding box center [413, 174] width 51 height 16
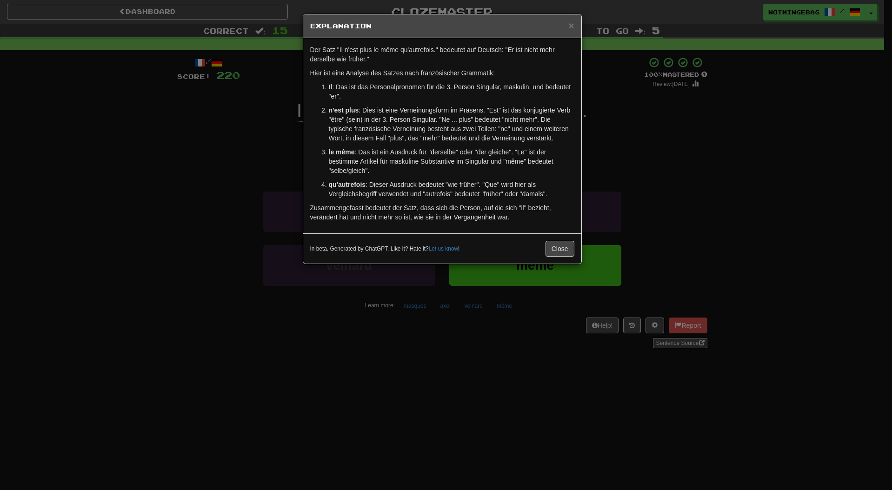
click at [694, 196] on div "× Explanation Der Satz "Il n'est plus le même qu'autrefois." bedeutet auf Deuts…" at bounding box center [446, 245] width 892 height 490
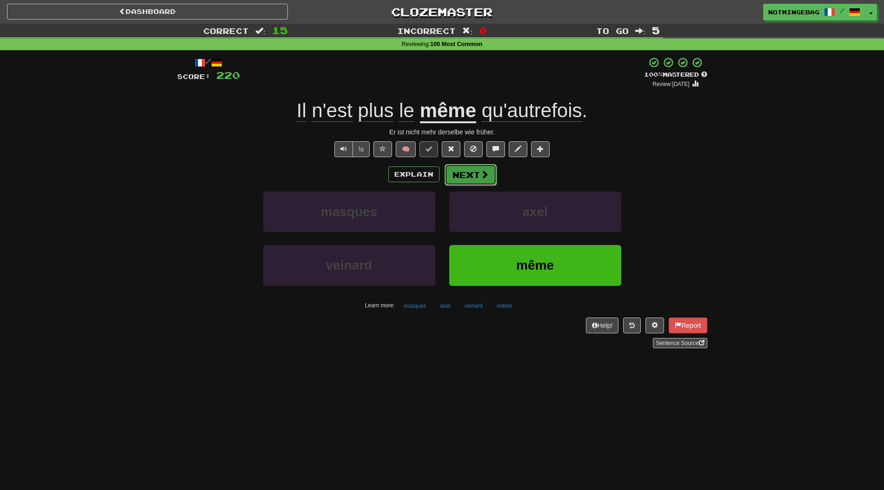
click at [483, 172] on span at bounding box center [484, 174] width 8 height 8
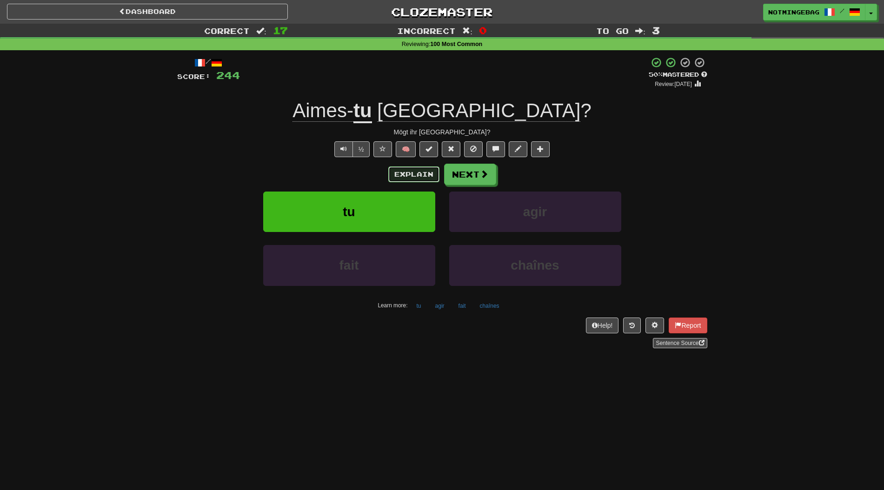
click at [420, 181] on button "Explain" at bounding box center [413, 174] width 51 height 16
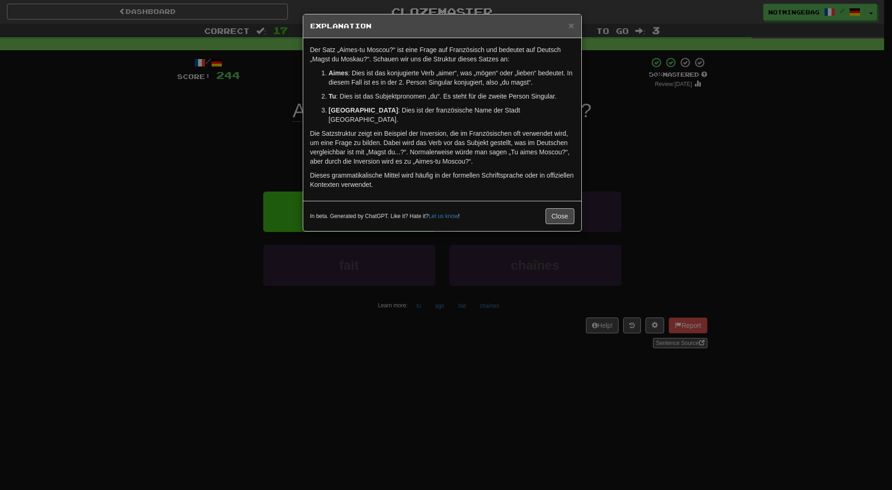
click at [664, 209] on div "× Explanation Der Satz „Aimes-tu Moscou?“ ist eine Frage auf Französisch und be…" at bounding box center [446, 245] width 892 height 490
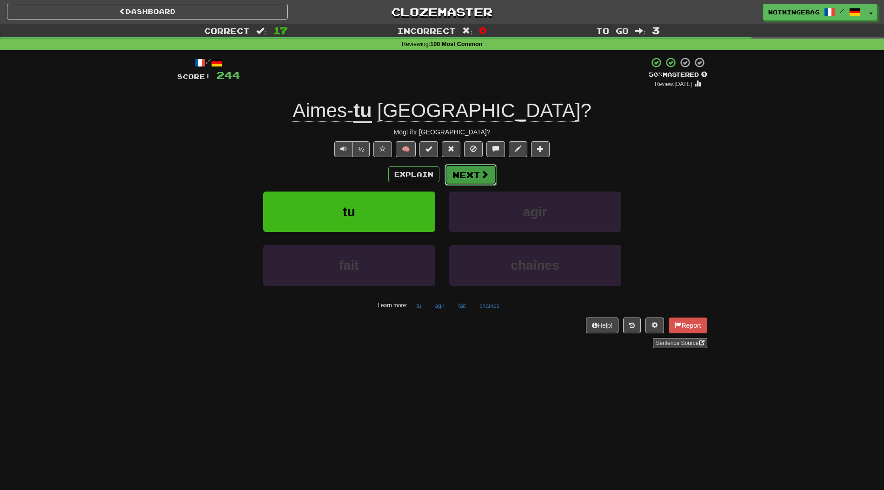
click at [476, 179] on button "Next" at bounding box center [470, 174] width 52 height 21
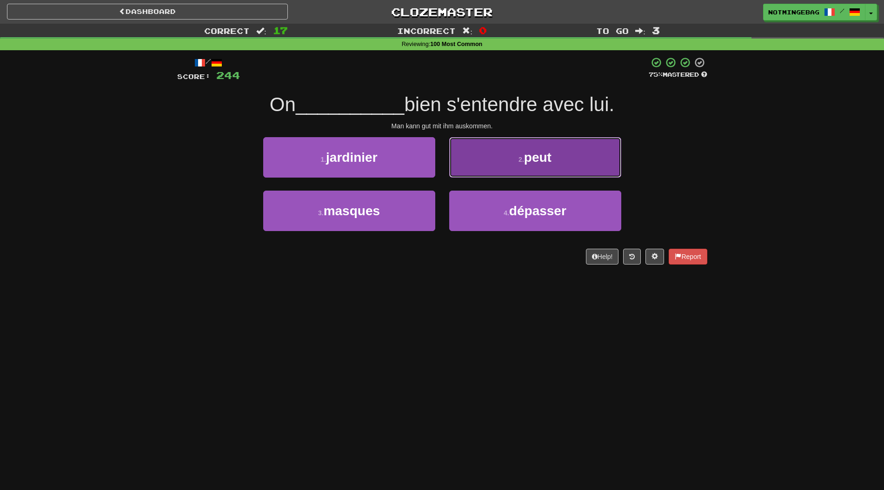
click at [486, 171] on button "2 . peut" at bounding box center [535, 157] width 172 height 40
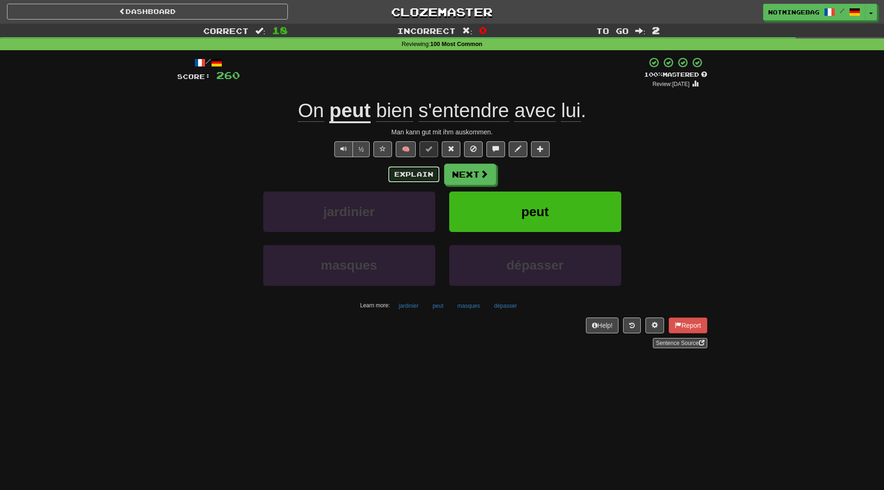
click at [427, 178] on button "Explain" at bounding box center [413, 174] width 51 height 16
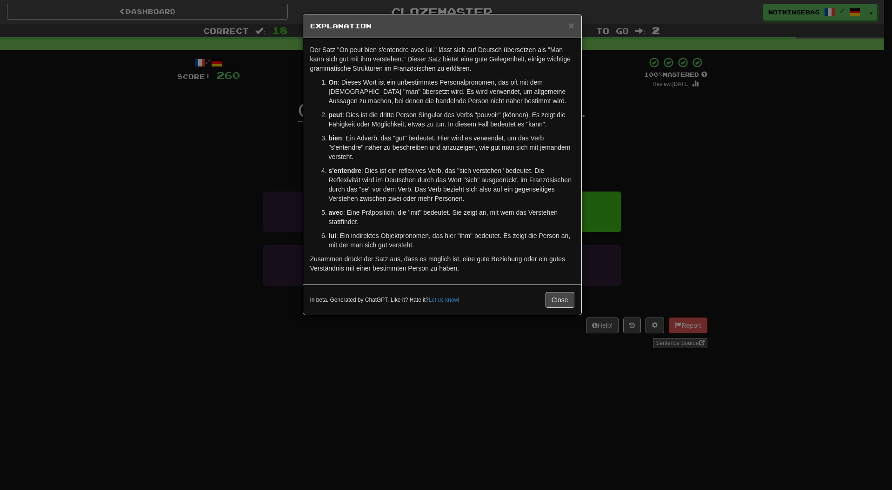
click at [685, 251] on div "× Explanation Der Satz "On peut bien s'entendre avec lui." lässt sich auf Deuts…" at bounding box center [446, 245] width 892 height 490
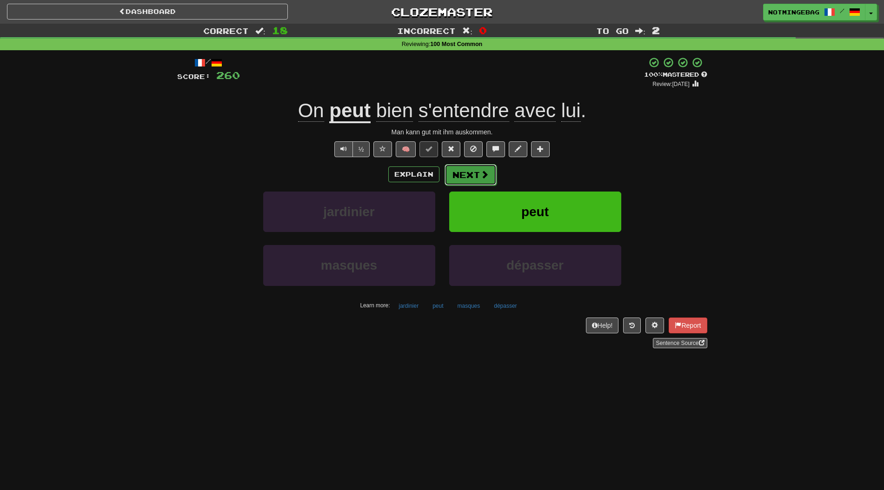
click at [463, 178] on button "Next" at bounding box center [470, 174] width 52 height 21
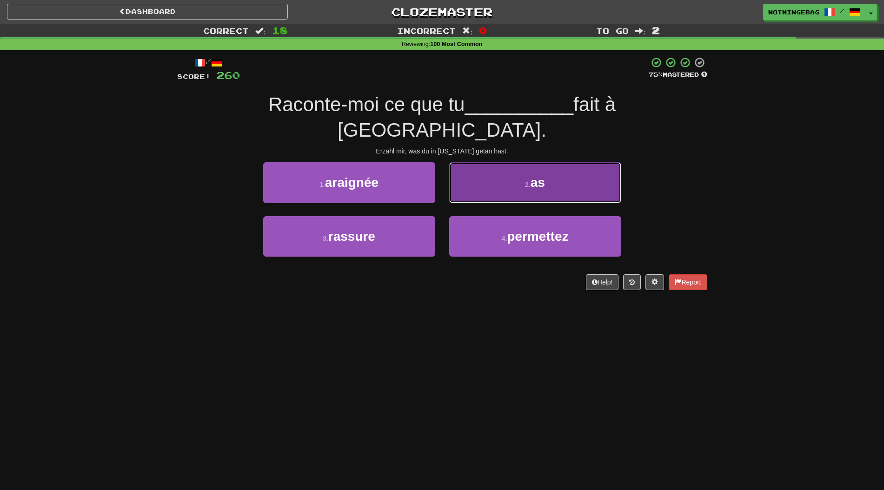
click at [567, 162] on button "2 . as" at bounding box center [535, 182] width 172 height 40
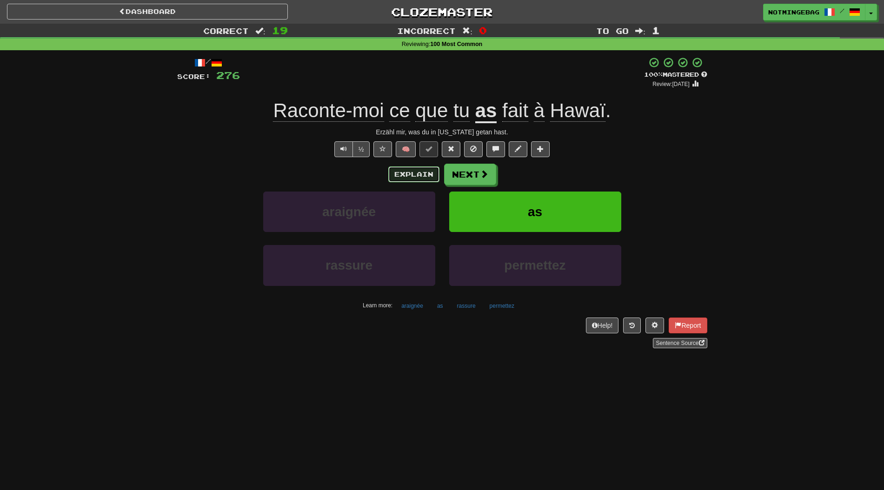
click at [409, 171] on button "Explain" at bounding box center [413, 174] width 51 height 16
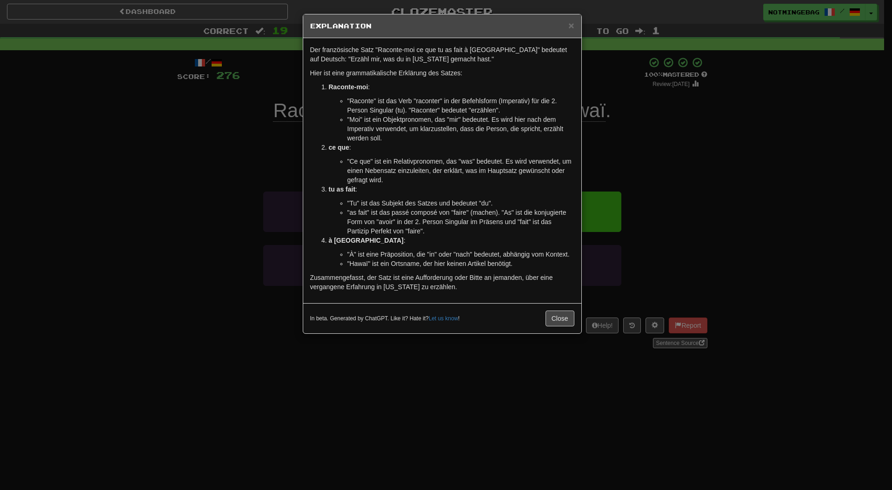
click at [794, 208] on div "× Explanation Der französische Satz "Raconte-moi ce que tu as fait à Hawaï" bed…" at bounding box center [446, 245] width 892 height 490
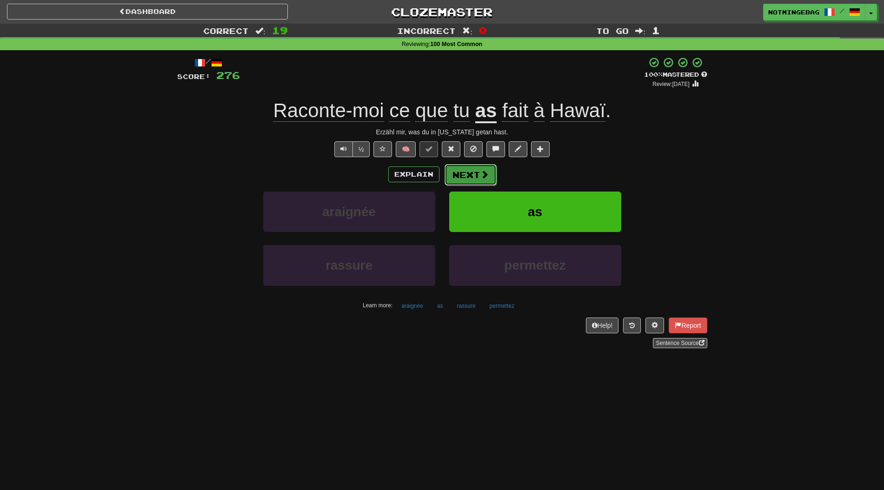
click at [471, 180] on button "Next" at bounding box center [470, 174] width 52 height 21
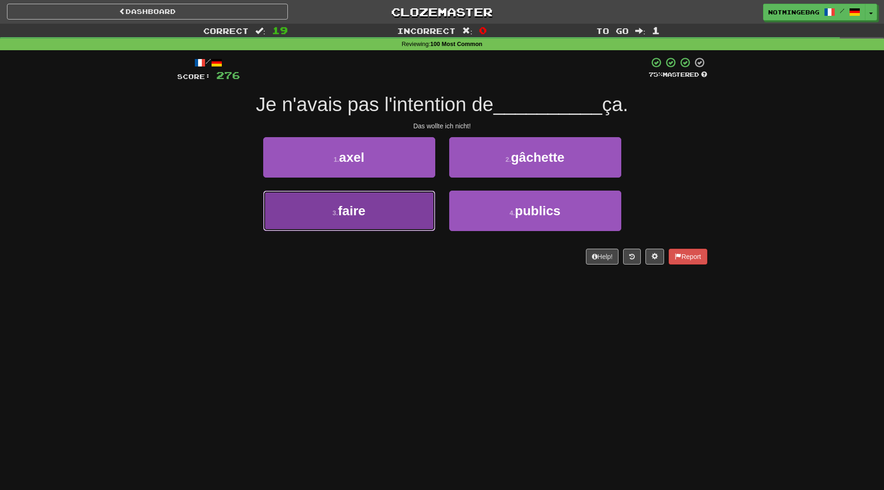
click at [400, 202] on button "3 . faire" at bounding box center [349, 211] width 172 height 40
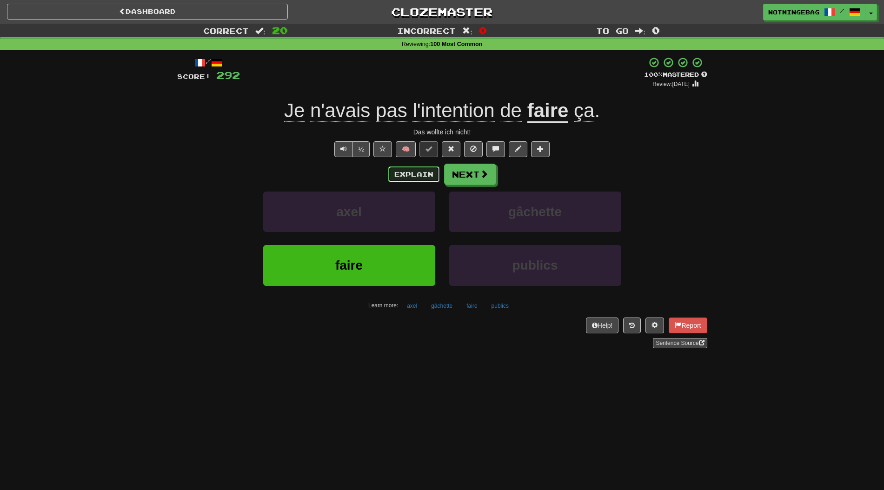
click at [405, 171] on button "Explain" at bounding box center [413, 174] width 51 height 16
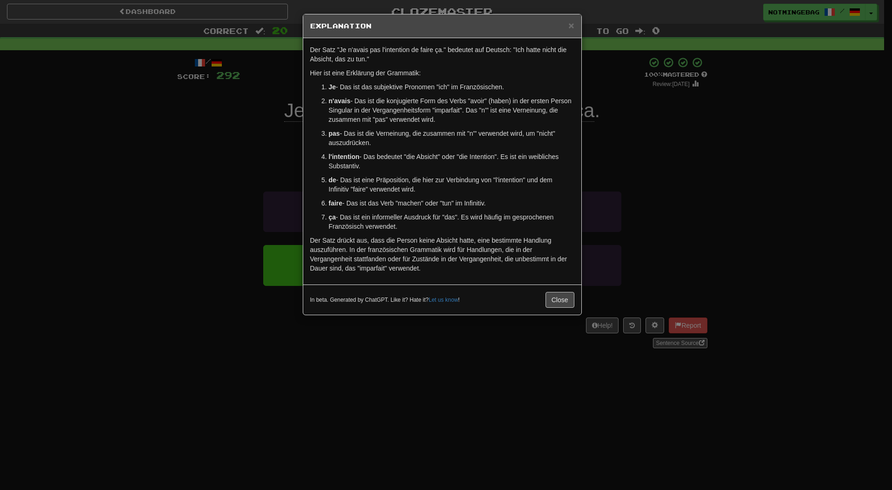
drag, startPoint x: 688, startPoint y: 291, endPoint x: 686, endPoint y: 237, distance: 54.0
click at [686, 238] on div "× Explanation Der Satz "Je n'avais pas l'intention de faire ça." bedeutet auf D…" at bounding box center [446, 245] width 892 height 490
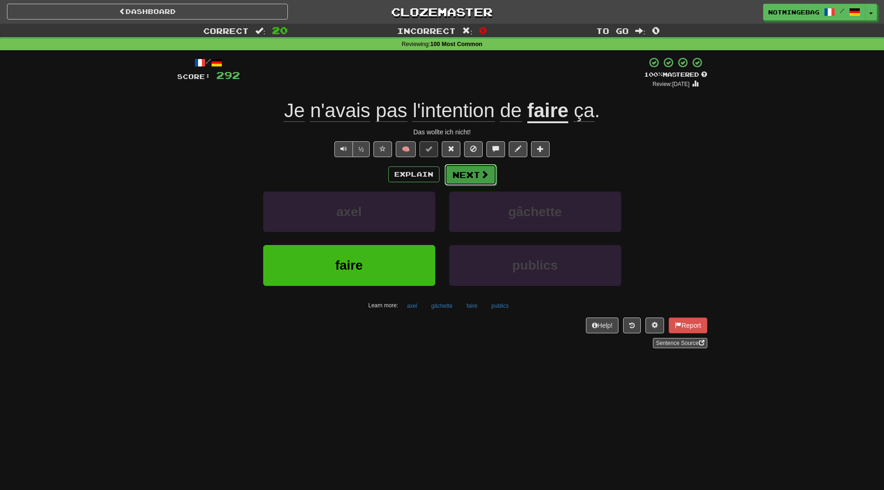
click at [459, 182] on button "Next" at bounding box center [470, 174] width 52 height 21
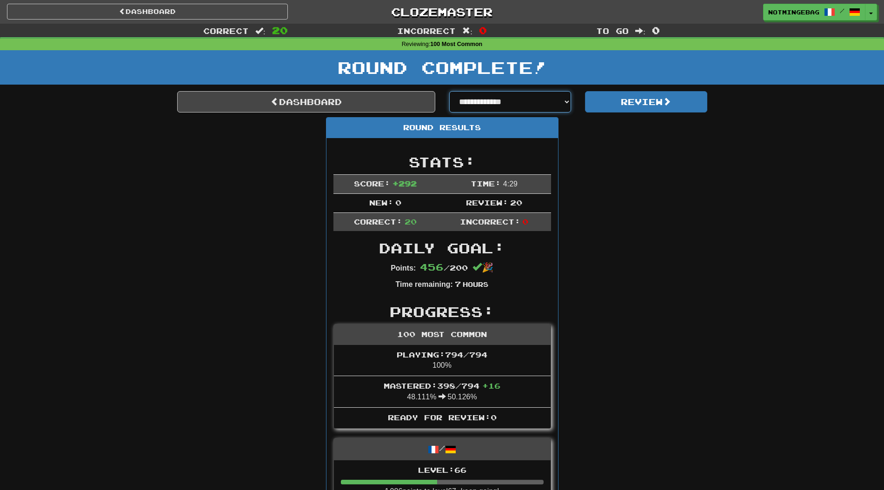
click at [512, 99] on select "**********" at bounding box center [510, 101] width 122 height 21
select select "**********"
click at [449, 91] on select "**********" at bounding box center [510, 101] width 122 height 21
select select "**********"
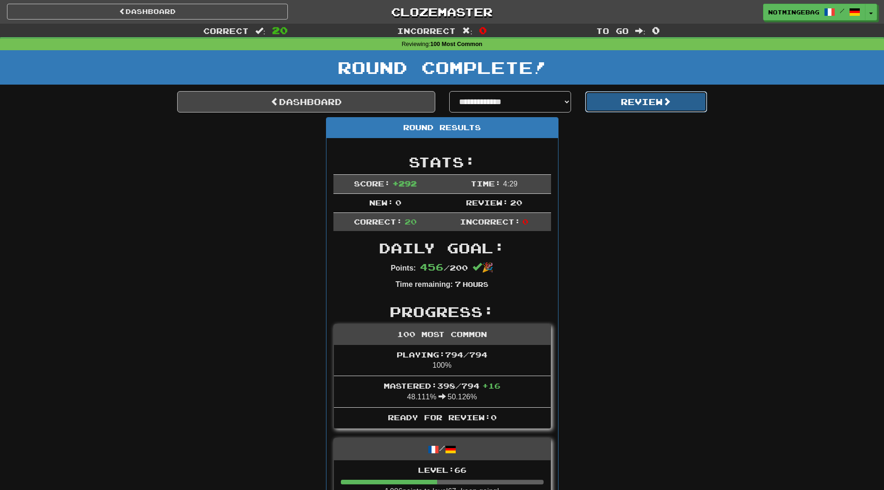
click at [644, 109] on button "Review" at bounding box center [646, 101] width 122 height 21
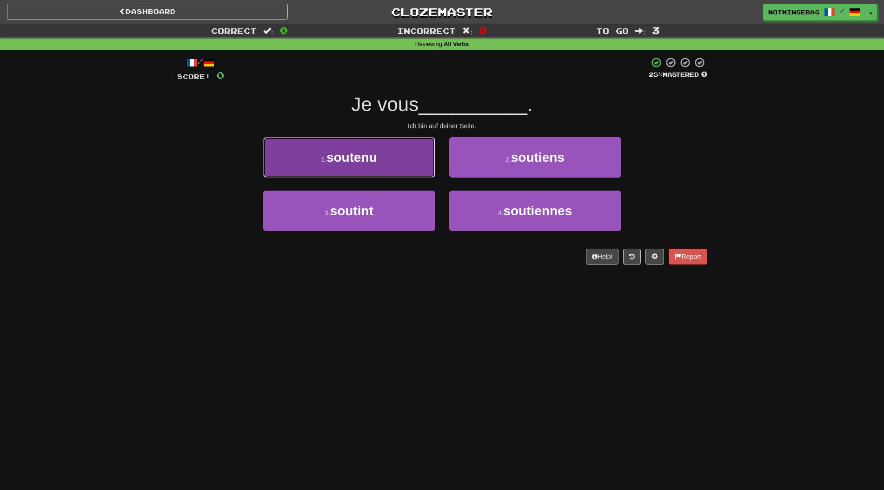
click at [385, 169] on button "1 . soutenu" at bounding box center [349, 157] width 172 height 40
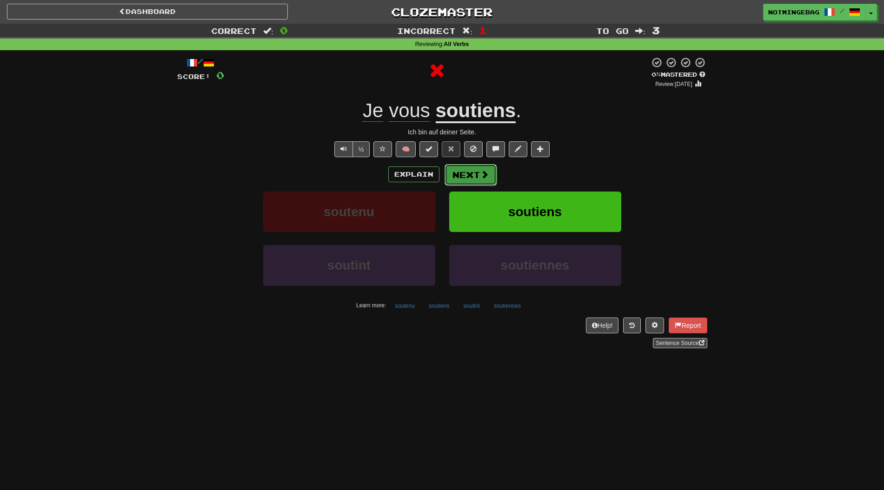
click at [462, 185] on button "Next" at bounding box center [470, 174] width 52 height 21
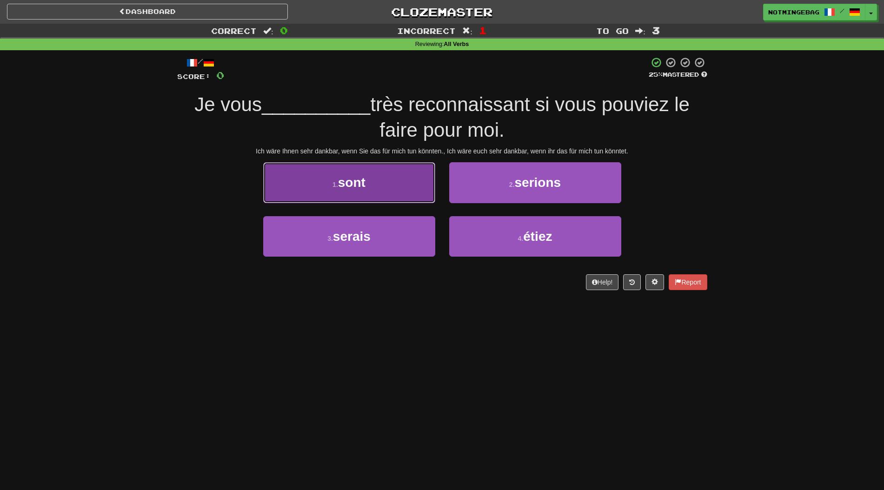
click at [386, 188] on button "1 . sont" at bounding box center [349, 182] width 172 height 40
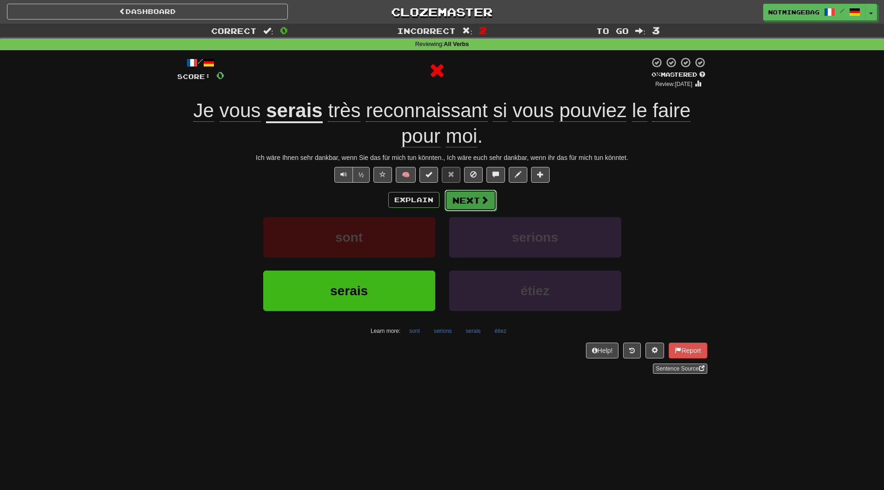
click at [489, 198] on button "Next" at bounding box center [470, 200] width 52 height 21
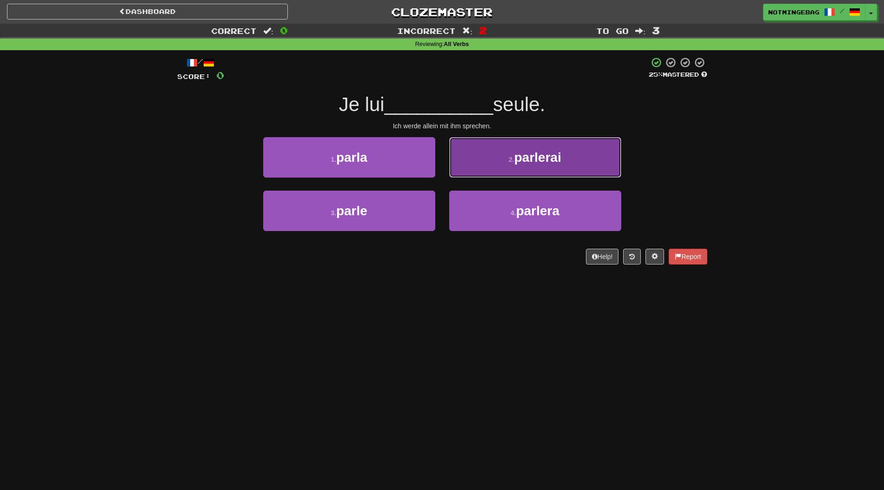
click at [540, 159] on span "parlerai" at bounding box center [537, 157] width 47 height 14
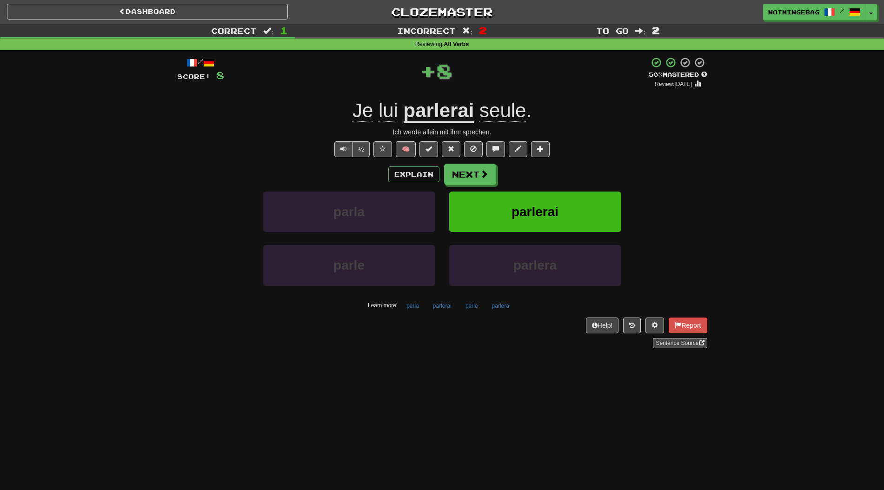
click at [472, 160] on div "/ Score: 8 + 8 50 % Mastered Review: 2025-08-31 Je lui parlerai seule . Ich wer…" at bounding box center [442, 202] width 530 height 291
click at [478, 175] on button "Next" at bounding box center [470, 174] width 52 height 21
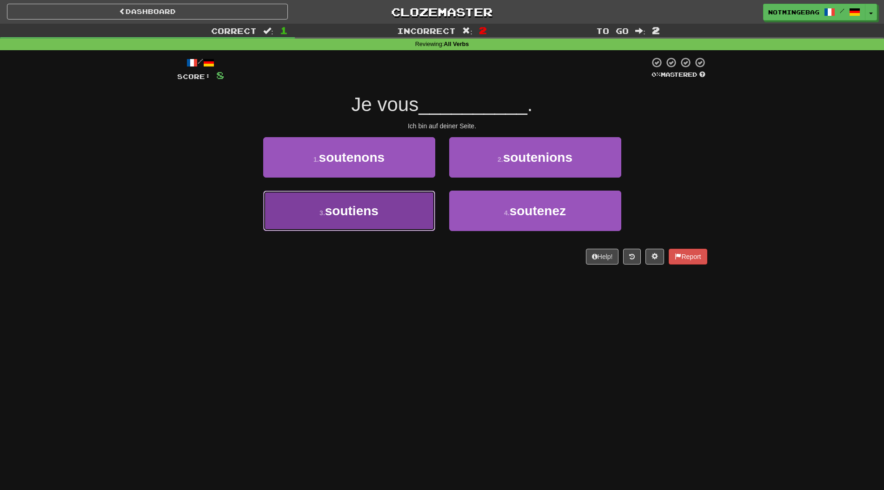
click at [407, 218] on button "3 . soutiens" at bounding box center [349, 211] width 172 height 40
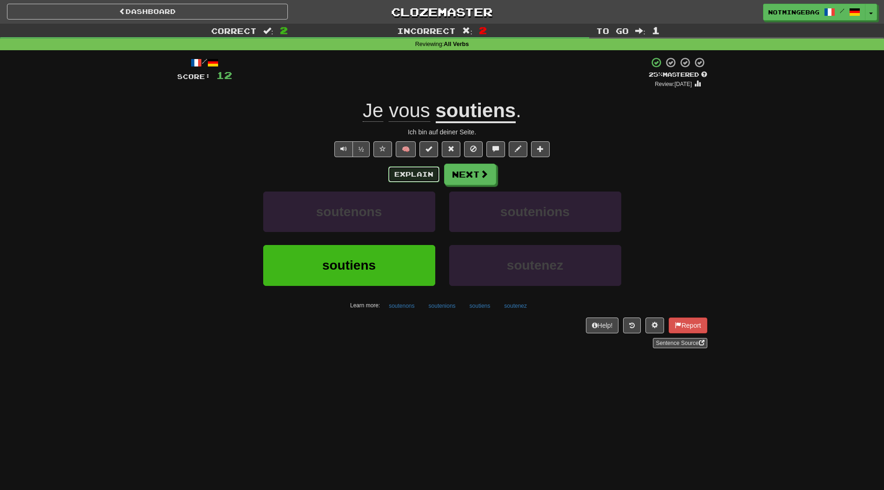
click at [432, 168] on button "Explain" at bounding box center [413, 174] width 51 height 16
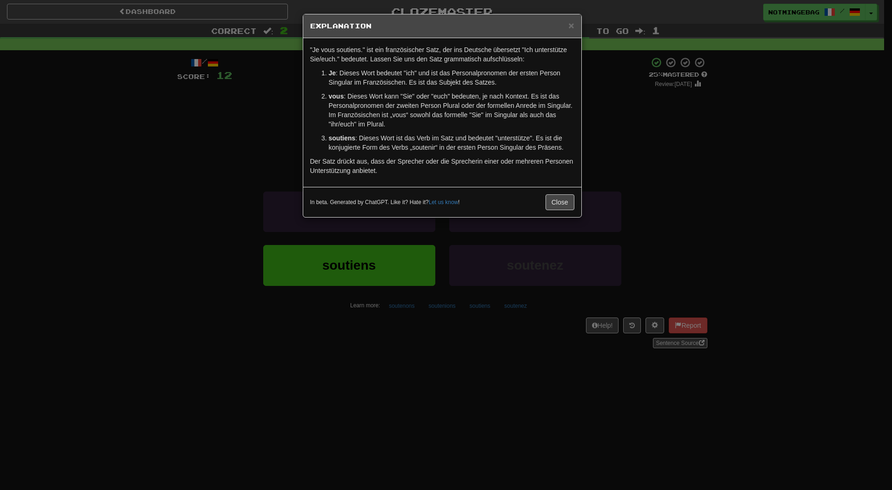
click at [420, 115] on p "vous : Dieses Wort kann "Sie" oder "euch" bedeuten, je nach Kontext. Es ist das…" at bounding box center [451, 110] width 245 height 37
drag, startPoint x: 716, startPoint y: 110, endPoint x: 616, endPoint y: 152, distance: 108.8
click at [716, 110] on div "× Explanation "Je vous soutiens." ist ein französischer Satz, der ins Deutsche …" at bounding box center [446, 245] width 892 height 490
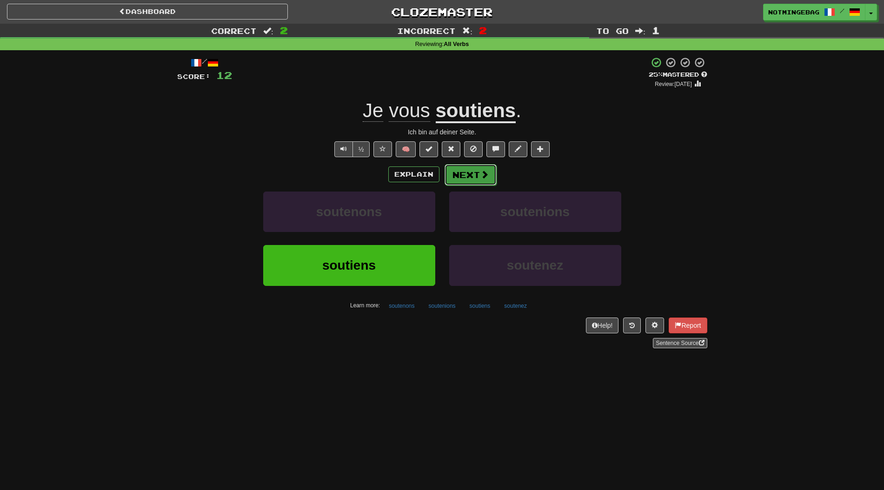
click at [484, 170] on span at bounding box center [484, 174] width 8 height 8
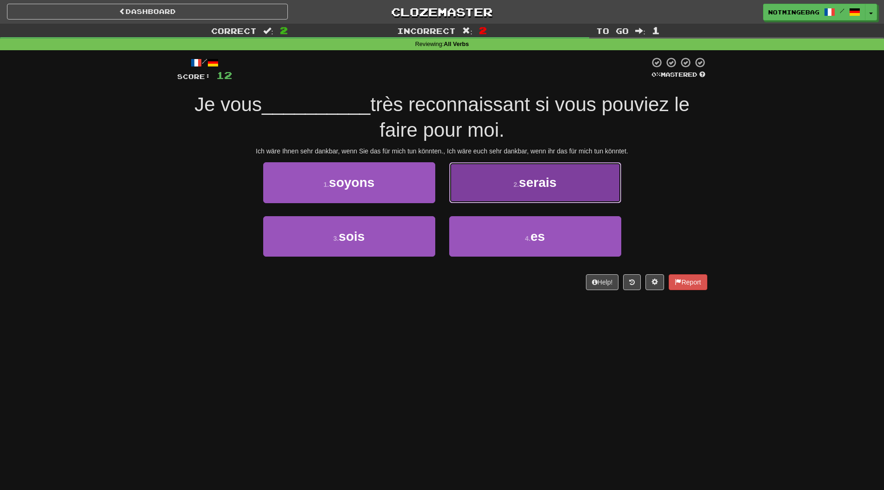
click at [504, 195] on button "2 . serais" at bounding box center [535, 182] width 172 height 40
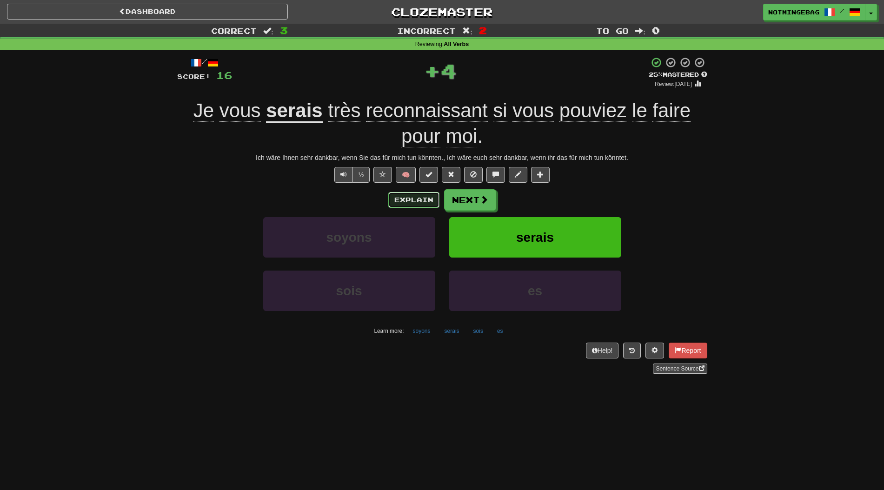
click at [428, 205] on button "Explain" at bounding box center [413, 200] width 51 height 16
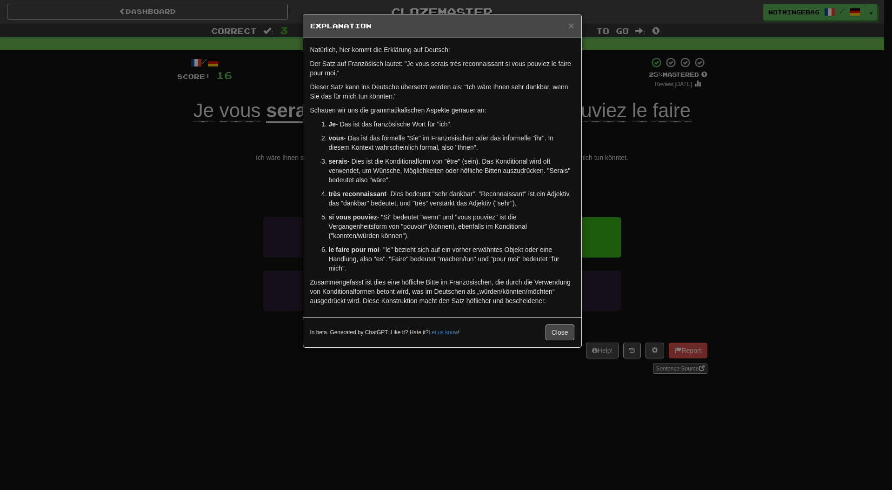
drag, startPoint x: 609, startPoint y: 200, endPoint x: 631, endPoint y: 193, distance: 22.9
click at [611, 199] on div "× Explanation Natürlich, hier kommt die Erklärung auf Deutsch: Der Satz auf Fra…" at bounding box center [446, 245] width 892 height 490
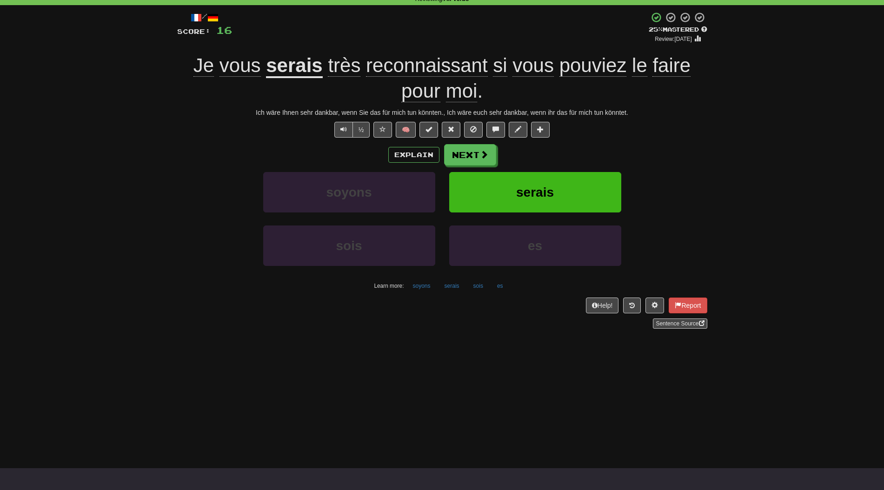
scroll to position [46, 0]
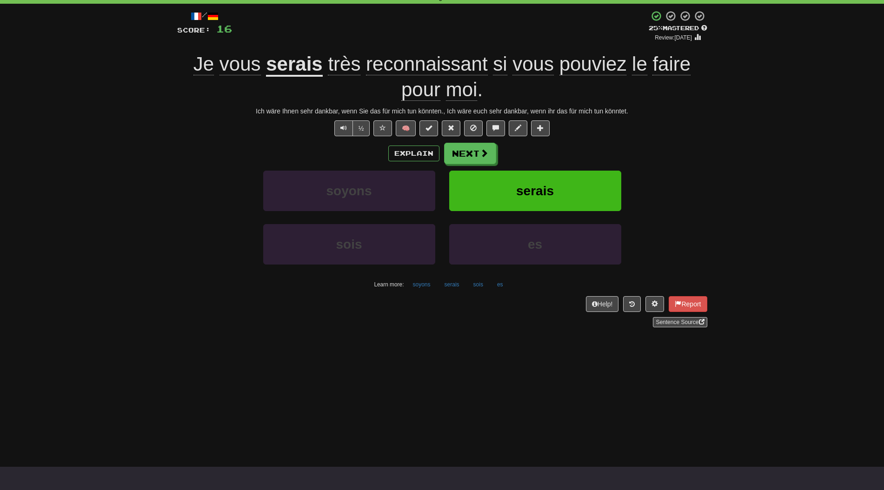
click at [510, 89] on div "Je vous serais très reconnaissant si vous pouviez le faire pour moi ." at bounding box center [442, 77] width 530 height 51
drag, startPoint x: 447, startPoint y: 78, endPoint x: 453, endPoint y: 63, distance: 16.5
click at [447, 78] on div "Je vous serais très reconnaissant si vous pouviez le faire pour moi ." at bounding box center [442, 77] width 530 height 51
click at [454, 60] on span "reconnaissant" at bounding box center [427, 64] width 122 height 22
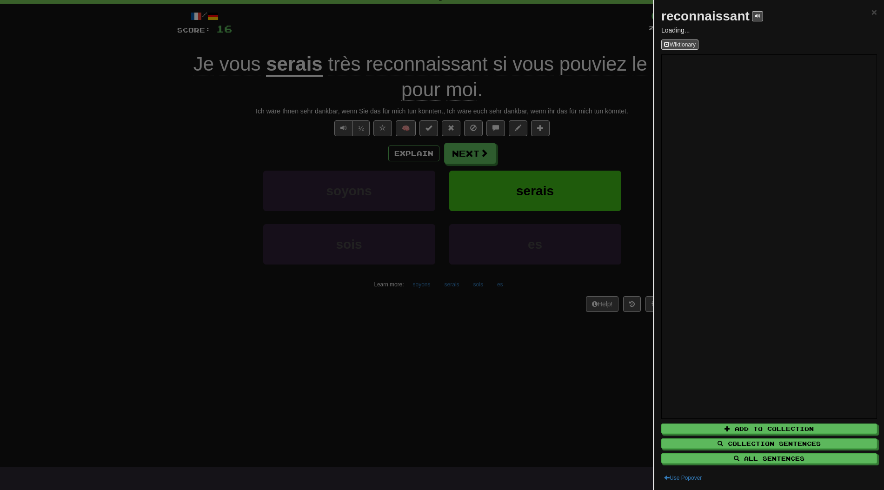
drag, startPoint x: 181, startPoint y: 61, endPoint x: 181, endPoint y: 46, distance: 15.3
click at [180, 57] on div at bounding box center [442, 245] width 884 height 490
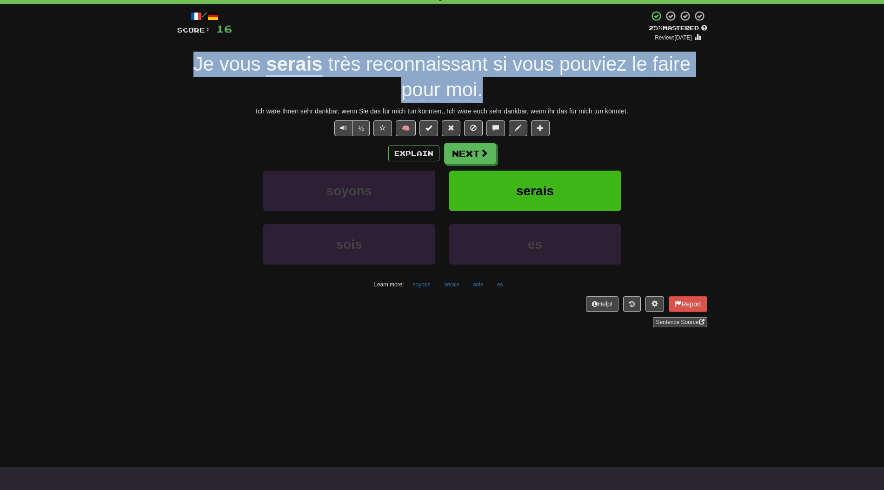
drag, startPoint x: 209, startPoint y: 61, endPoint x: 488, endPoint y: 91, distance: 280.0
click at [492, 92] on div "Je vous serais très reconnaissant si vous pouviez le faire pour moi ." at bounding box center [442, 77] width 530 height 51
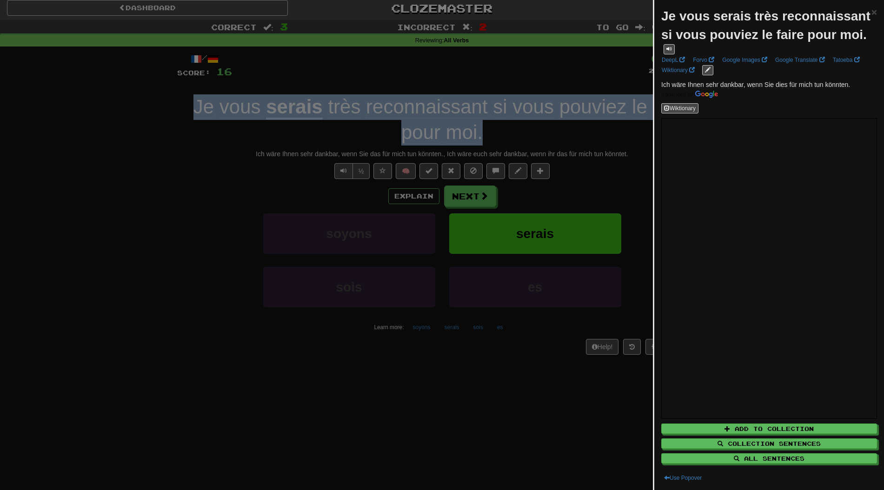
scroll to position [0, 0]
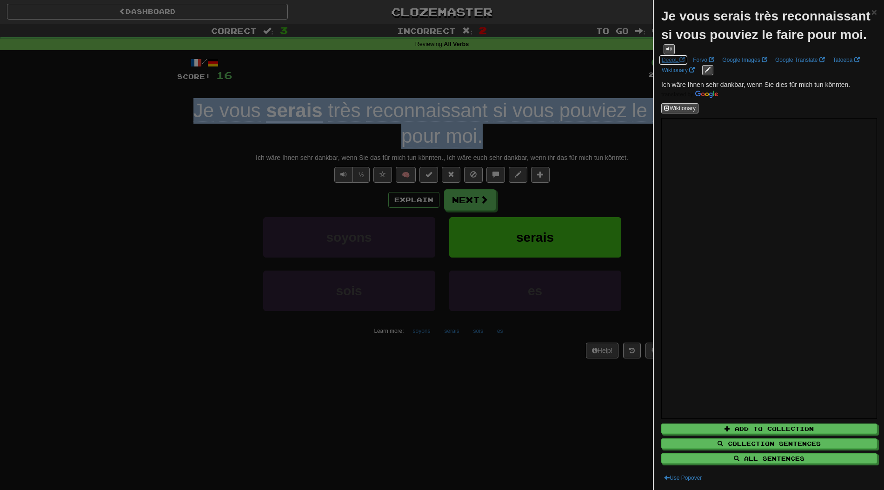
click at [666, 65] on link "DeepL" at bounding box center [673, 60] width 29 height 10
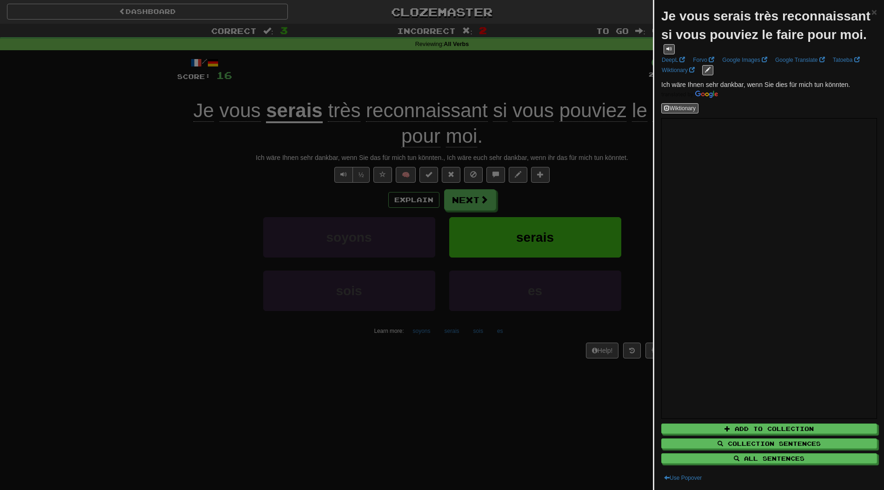
click at [559, 175] on div at bounding box center [442, 245] width 884 height 490
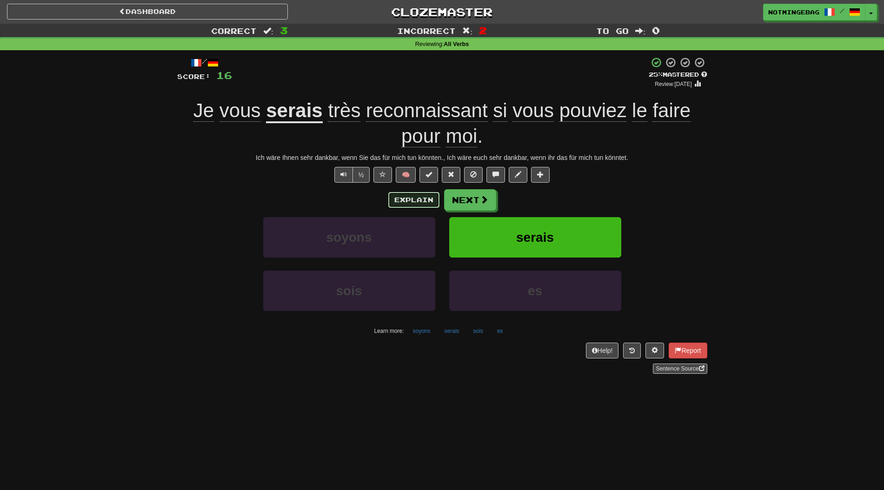
click at [406, 193] on button "Explain" at bounding box center [413, 200] width 51 height 16
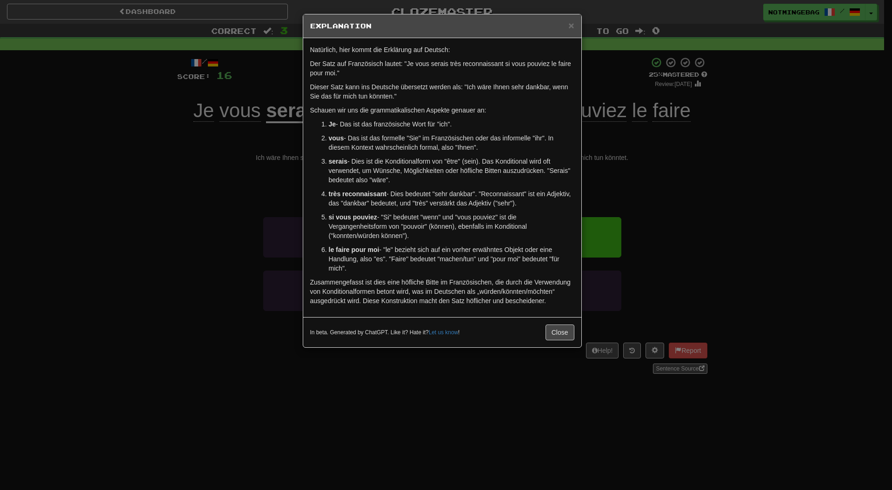
click at [536, 199] on p "très reconnaissant - Dies bedeutet "sehr dankbar". "Reconnaissant" ist ein Adje…" at bounding box center [451, 198] width 245 height 19
click at [756, 217] on div "× Explanation Natürlich, hier kommt die Erklärung auf Deutsch: Der Satz auf Fra…" at bounding box center [446, 245] width 892 height 490
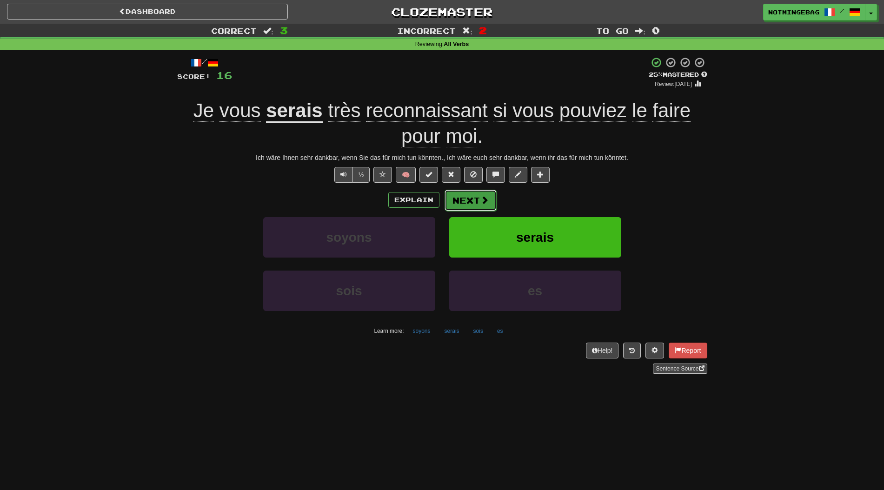
click at [472, 205] on button "Next" at bounding box center [470, 200] width 52 height 21
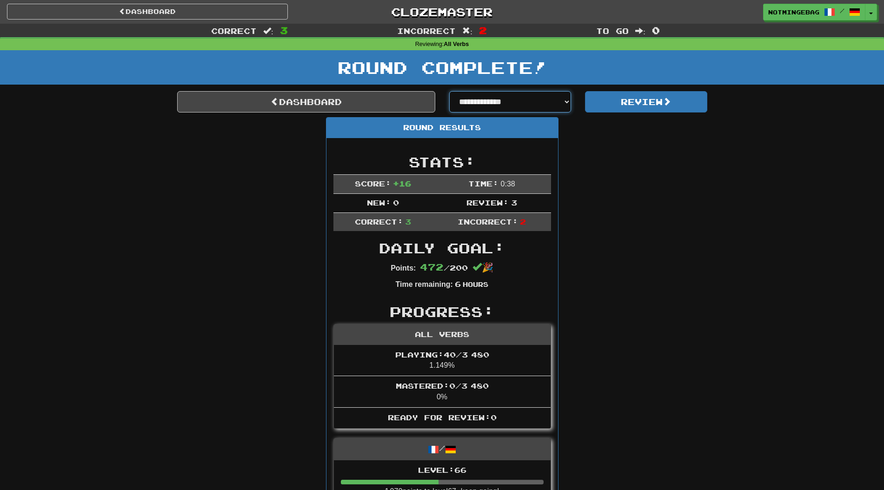
click at [476, 100] on select "**********" at bounding box center [510, 101] width 122 height 21
click at [593, 166] on div "Round Results Stats: Score: + 16 Time: 0 : 38 New: 0 Review: 3 Correct: 3 Incor…" at bounding box center [442, 421] width 530 height 608
click at [323, 103] on link "Dashboard" at bounding box center [306, 101] width 258 height 21
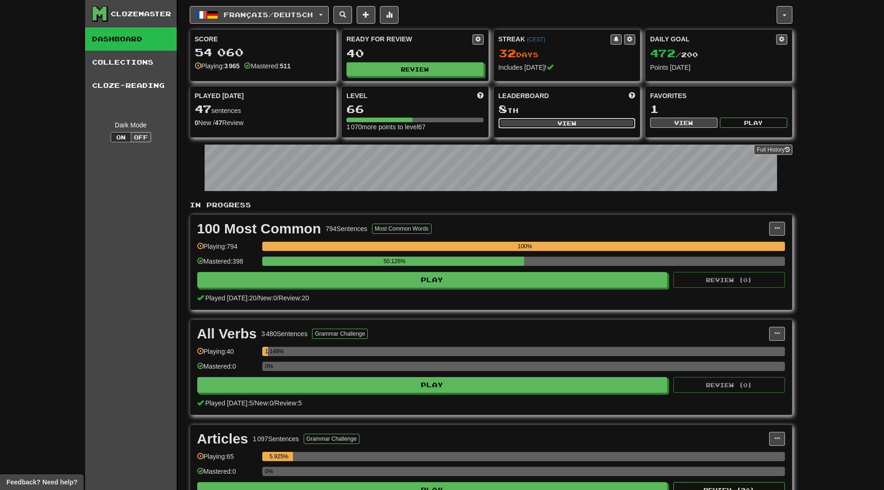
click at [581, 123] on button "View" at bounding box center [566, 123] width 137 height 10
select select "**********"
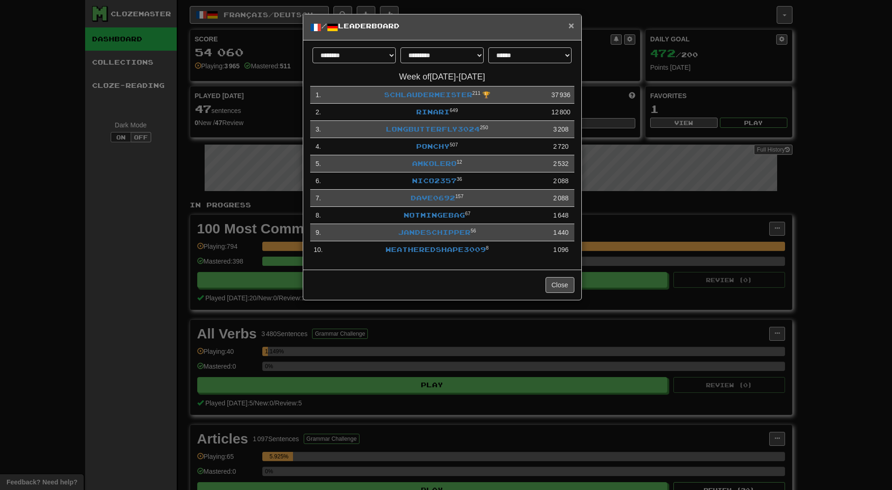
click at [569, 24] on span "×" at bounding box center [571, 25] width 6 height 11
